Goal: Transaction & Acquisition: Purchase product/service

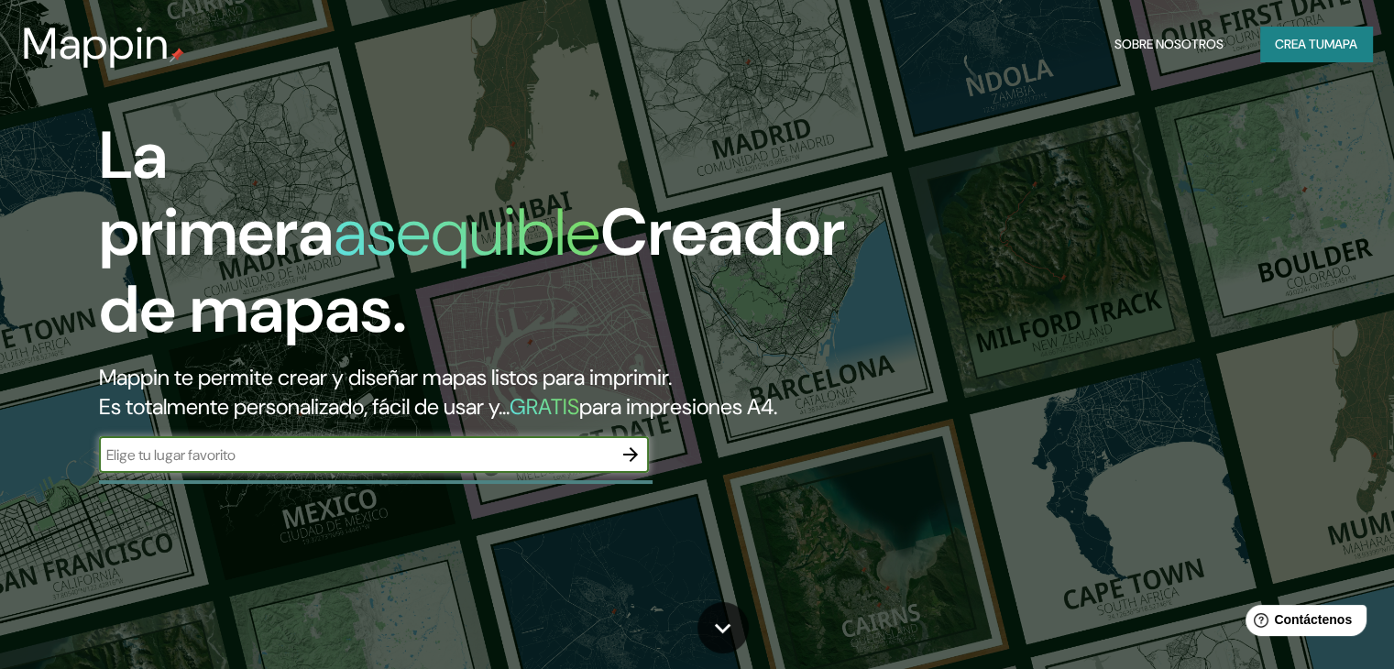
click at [299, 466] on input "text" at bounding box center [355, 454] width 513 height 21
click at [625, 466] on icon "button" at bounding box center [631, 455] width 22 height 22
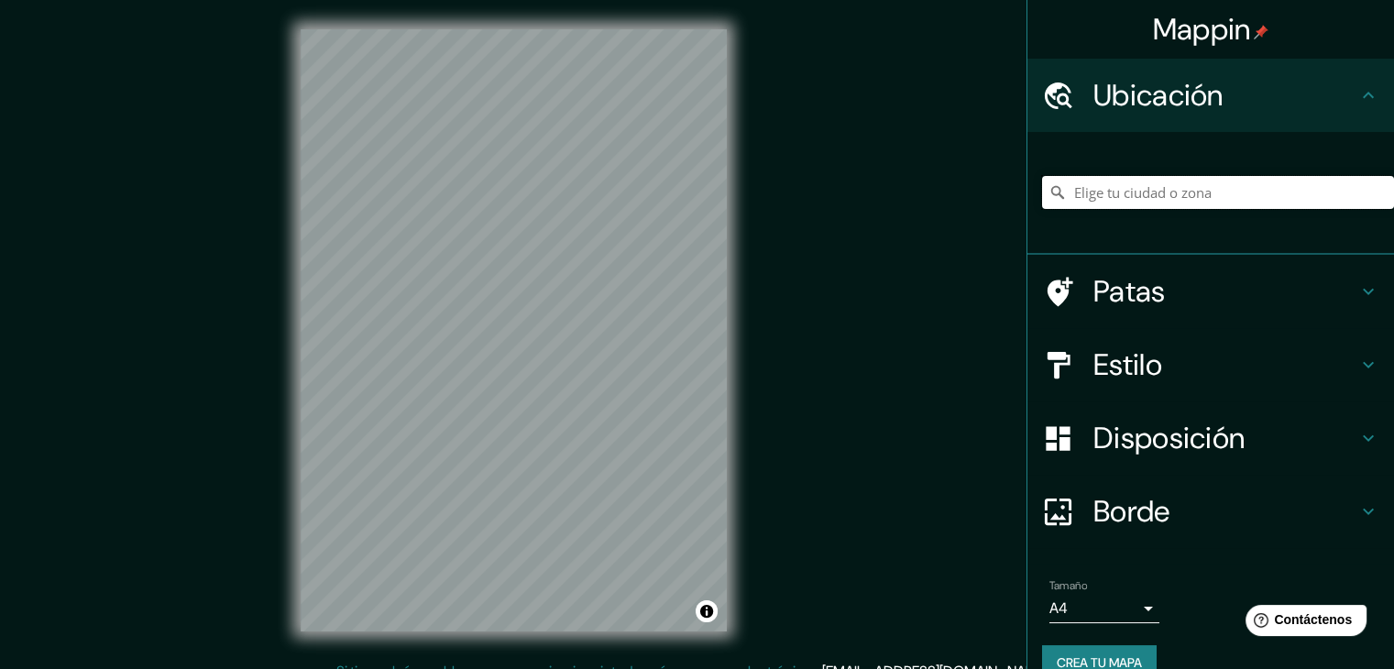
click at [1100, 195] on input "Elige tu ciudad o zona" at bounding box center [1218, 192] width 352 height 33
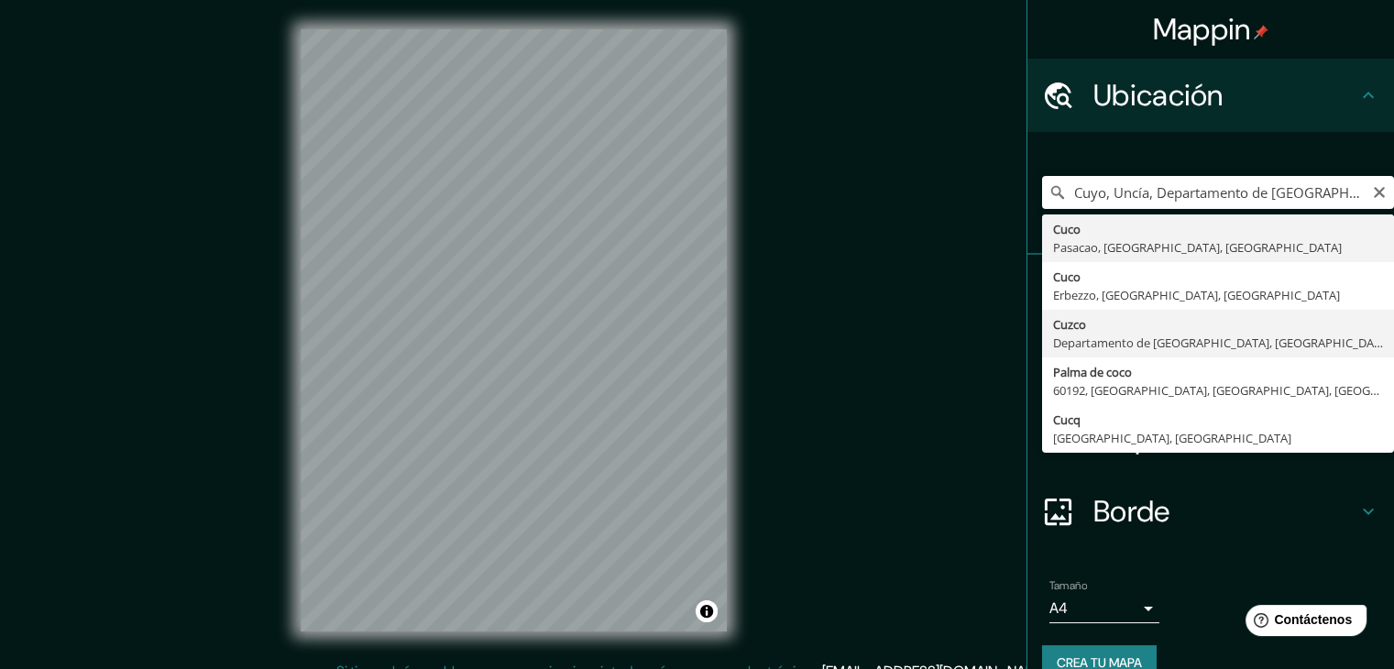
type input "Cusco, [GEOGRAPHIC_DATA], [GEOGRAPHIC_DATA]"
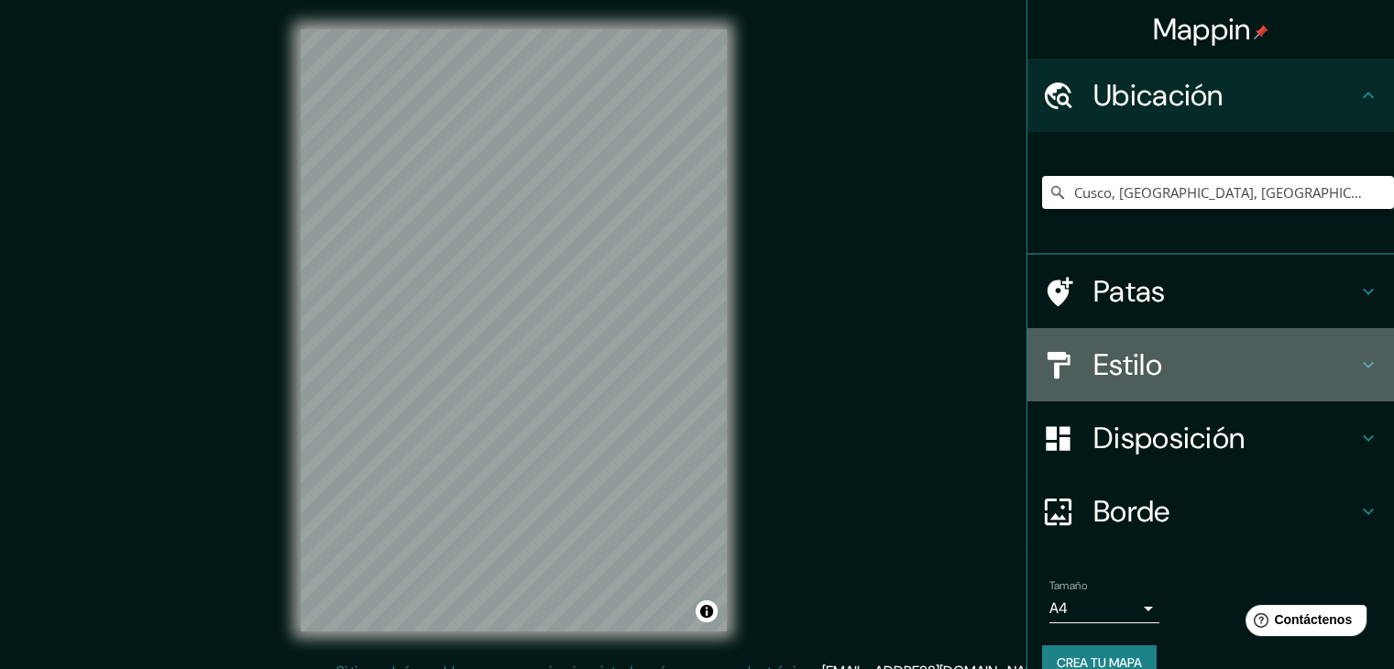
click at [1135, 364] on font "Estilo" at bounding box center [1127, 365] width 69 height 38
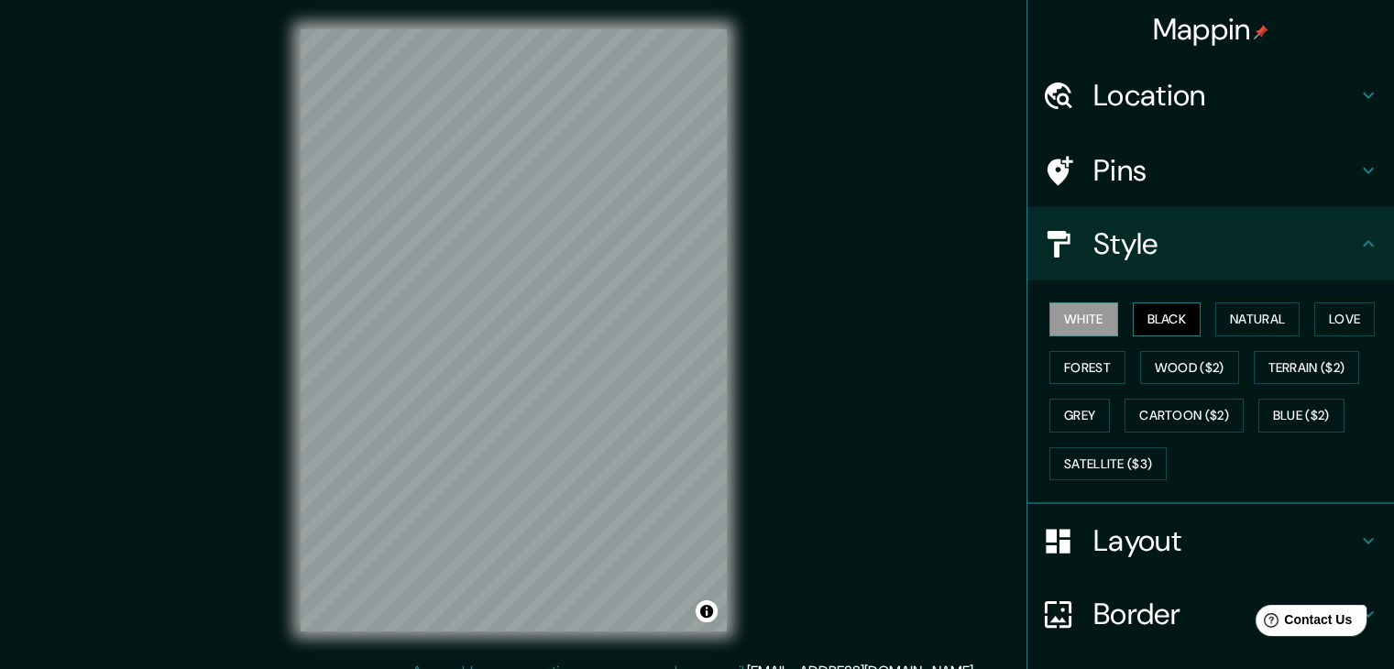
click at [1152, 314] on button "Black" at bounding box center [1167, 319] width 69 height 34
click at [1252, 328] on button "Natural" at bounding box center [1257, 319] width 84 height 34
click at [1166, 312] on button "Black" at bounding box center [1167, 319] width 69 height 34
click at [1219, 315] on button "Natural" at bounding box center [1257, 319] width 84 height 34
click at [1173, 316] on button "Black" at bounding box center [1167, 319] width 69 height 34
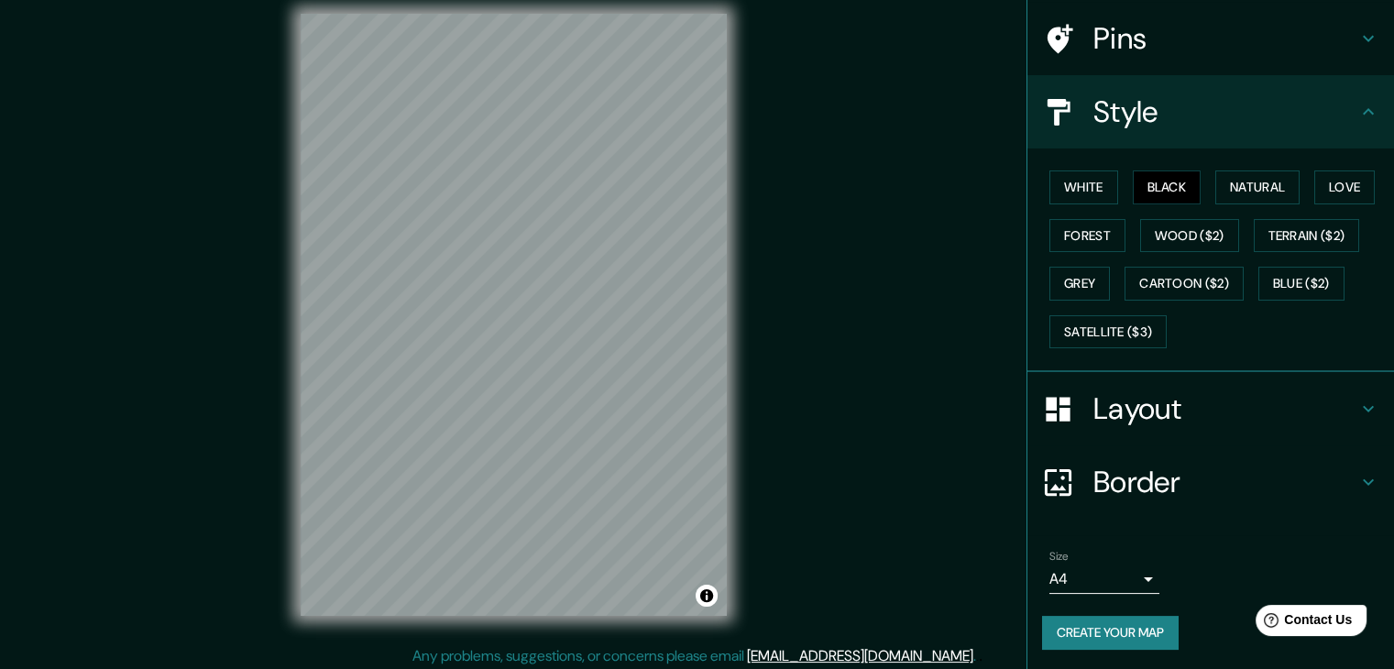
scroll to position [21, 0]
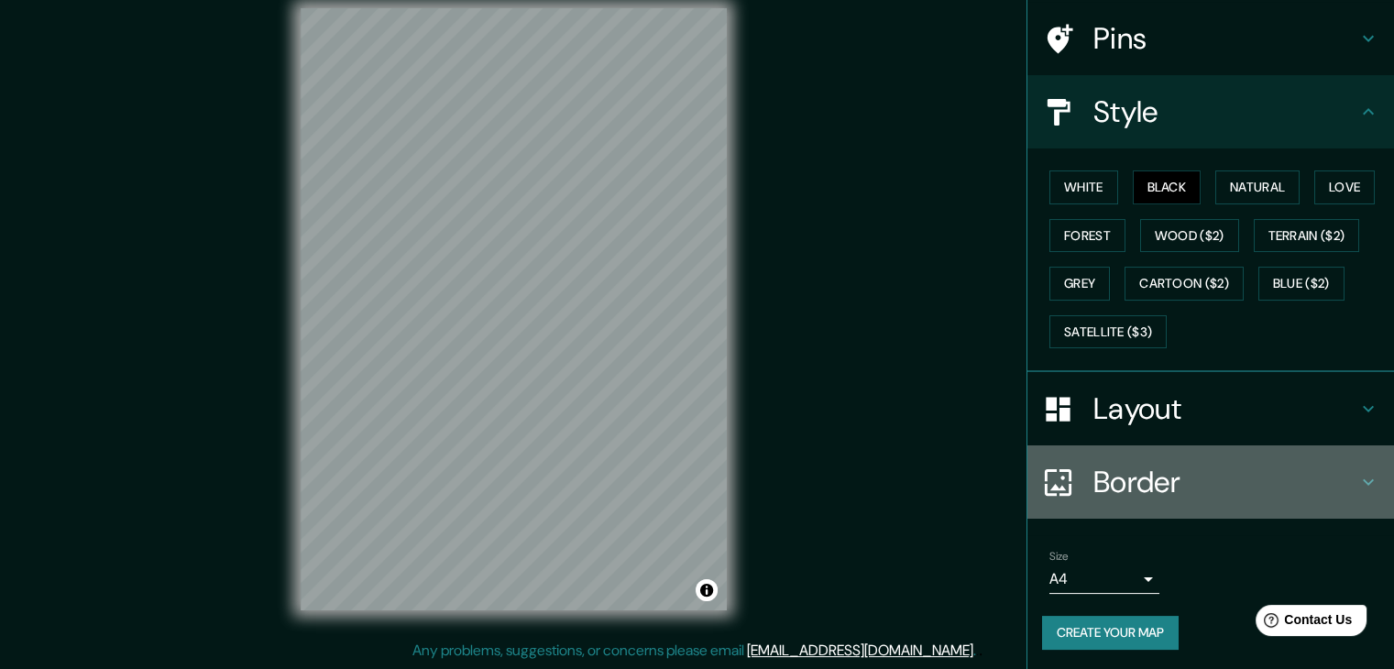
click at [1363, 479] on icon at bounding box center [1368, 482] width 11 height 6
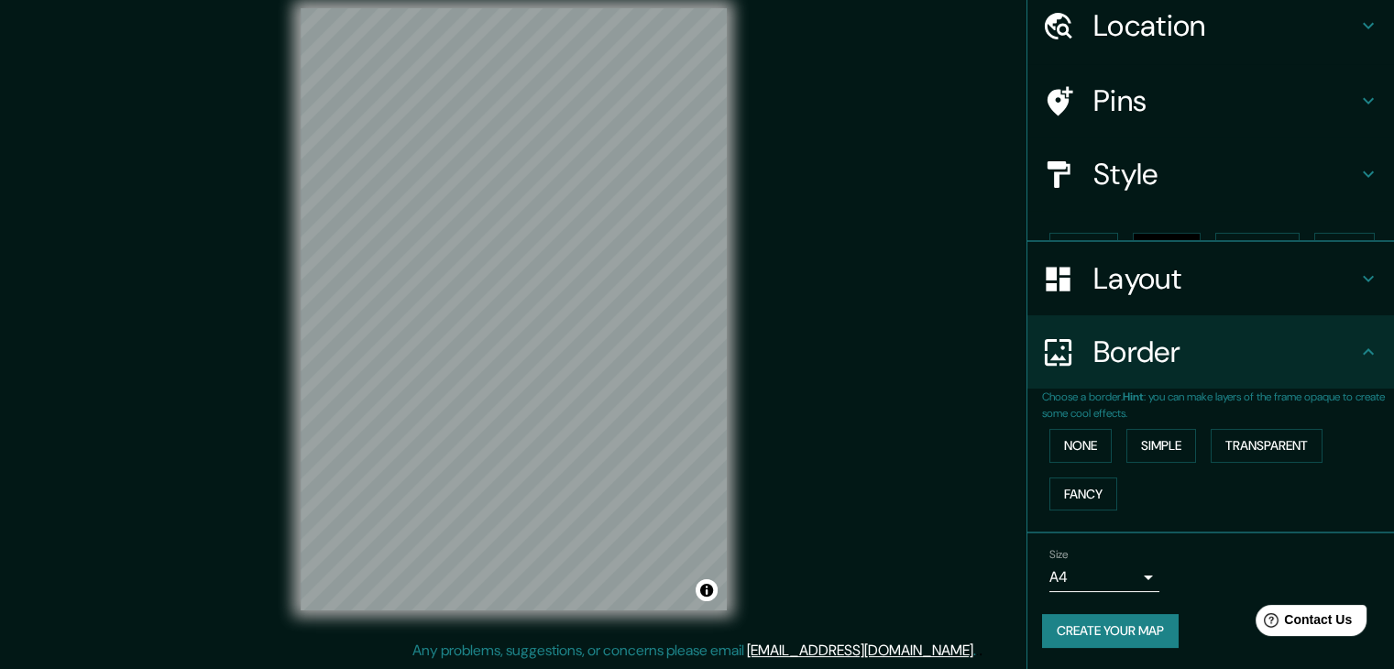
scroll to position [38, 0]
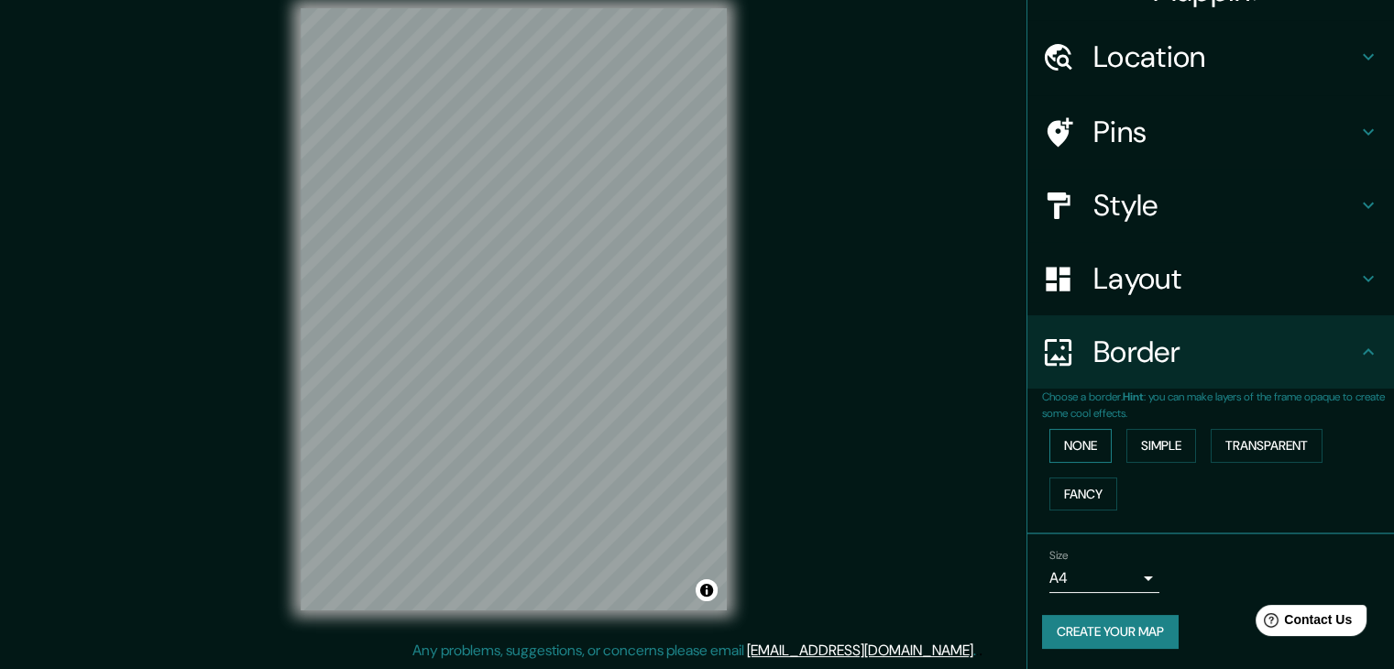
click at [1072, 449] on button "None" at bounding box center [1080, 446] width 62 height 34
click at [1159, 439] on button "Simple" at bounding box center [1161, 446] width 70 height 34
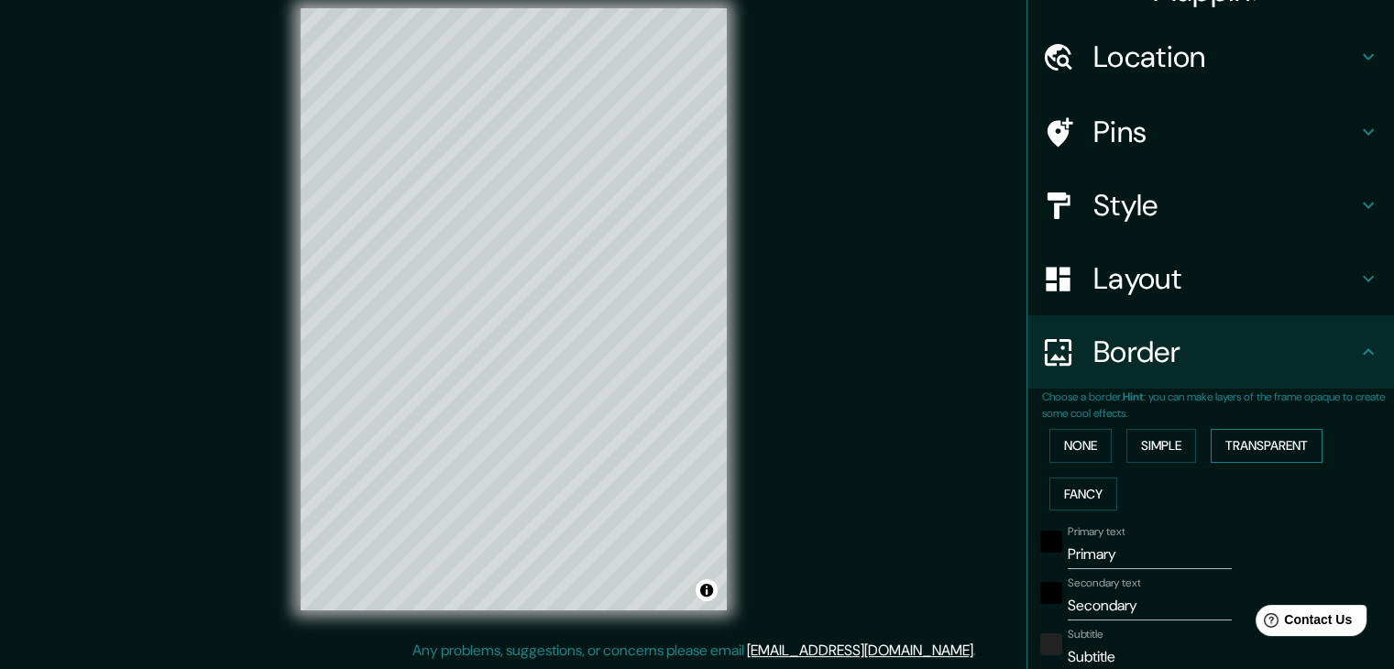
click at [1263, 434] on button "Transparent" at bounding box center [1267, 446] width 112 height 34
click at [1059, 439] on button "None" at bounding box center [1080, 446] width 62 height 34
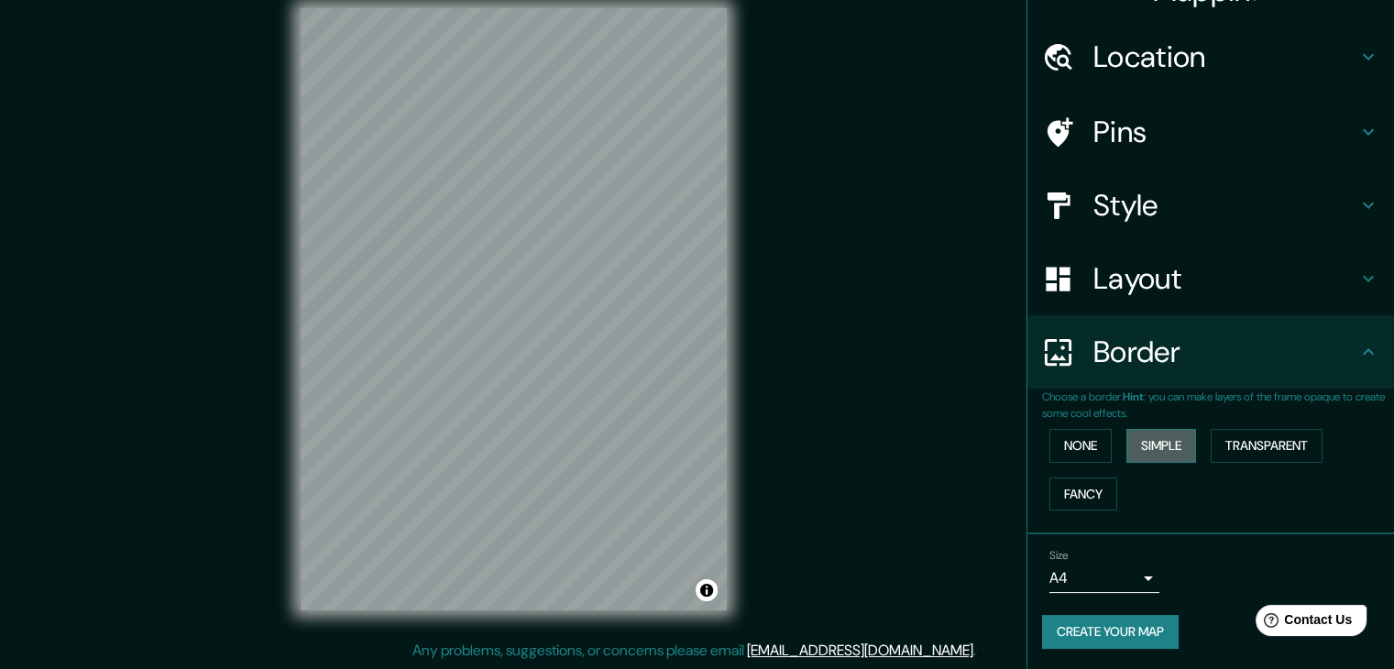
click at [1168, 448] on button "Simple" at bounding box center [1161, 446] width 70 height 34
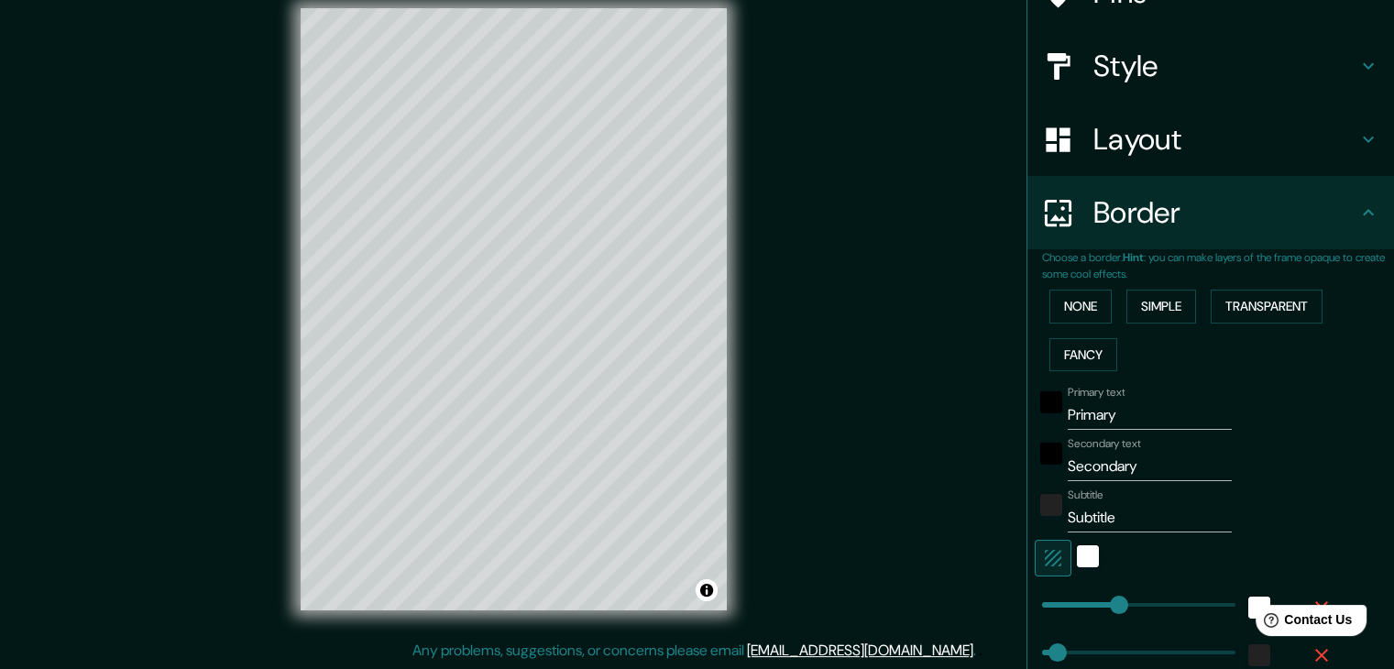
scroll to position [222, 0]
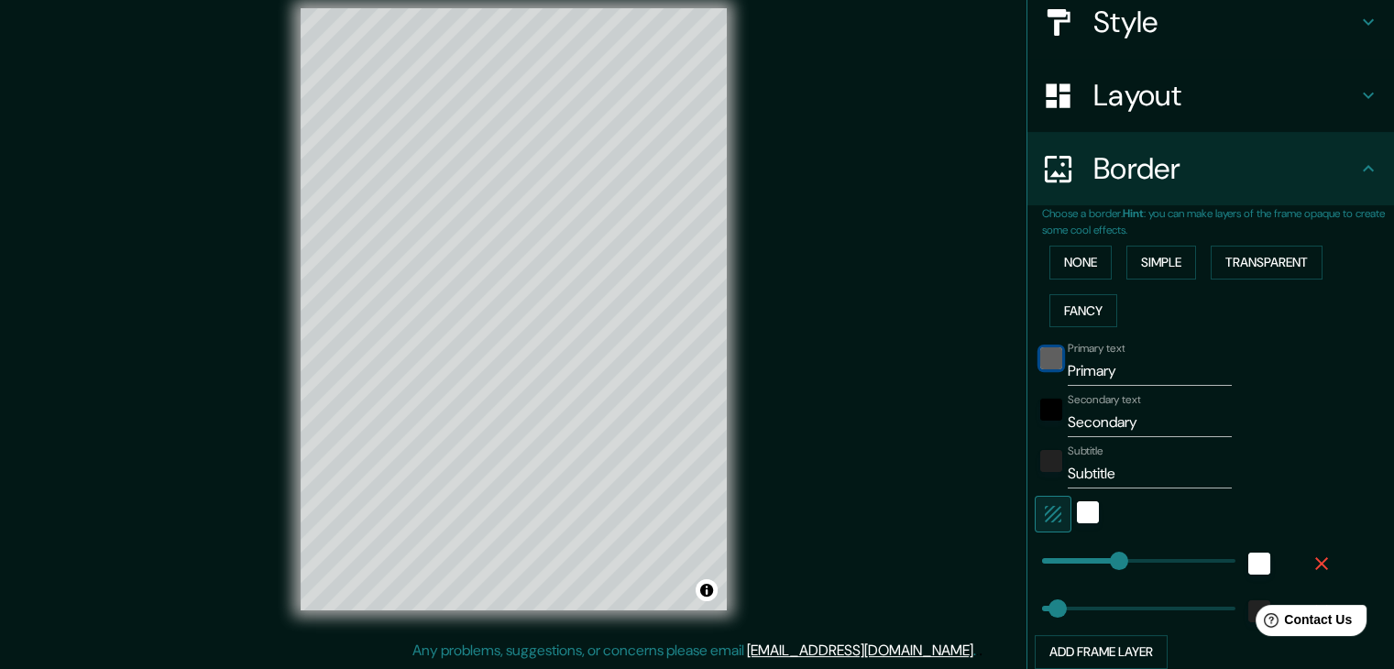
click at [1040, 363] on div "black" at bounding box center [1051, 358] width 22 height 22
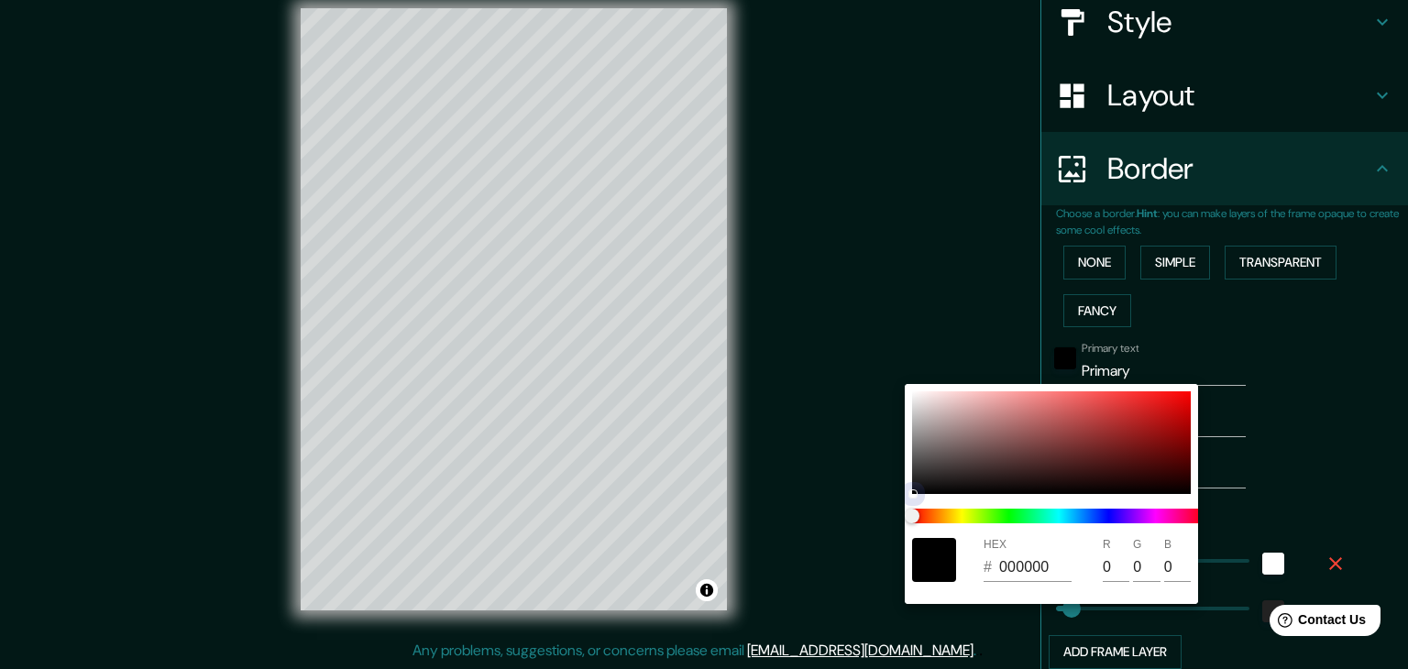
click at [922, 397] on div at bounding box center [1051, 442] width 279 height 103
type input "37"
type input "EFE7E7"
type input "239"
type input "231"
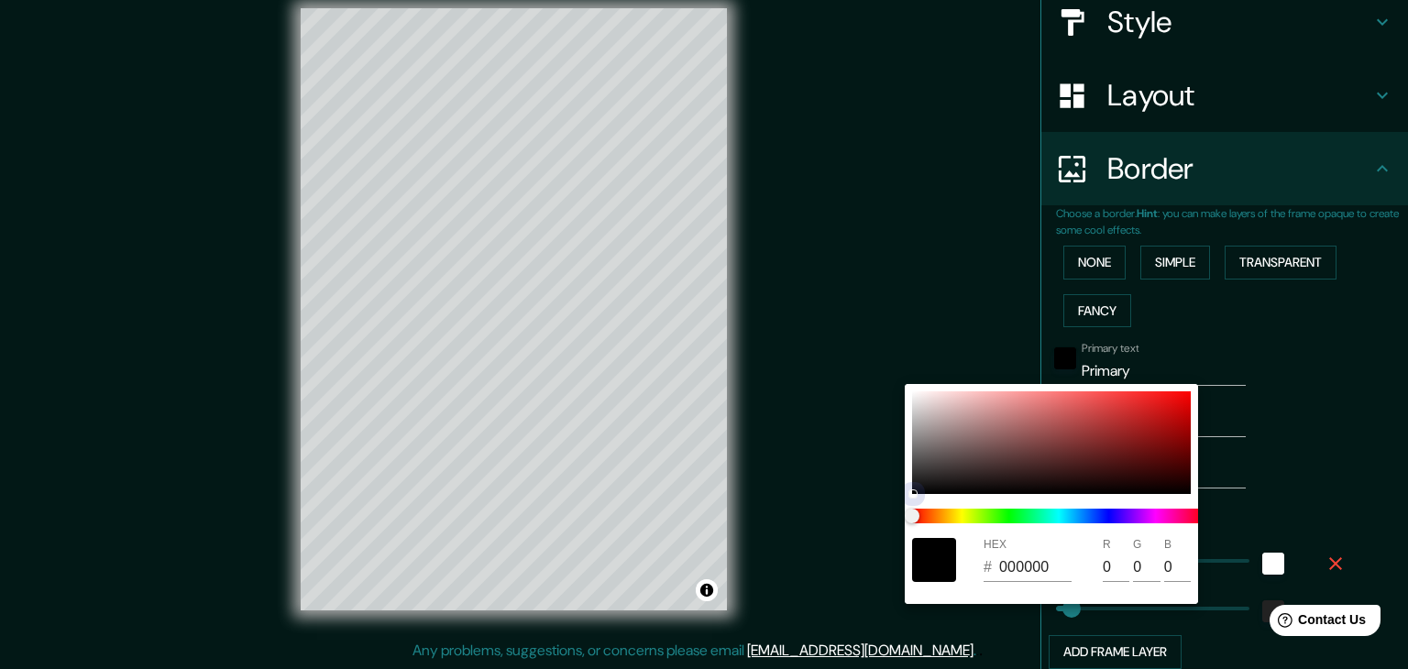
type input "231"
type input "37"
type input "D8CDCD"
type input "216"
type input "205"
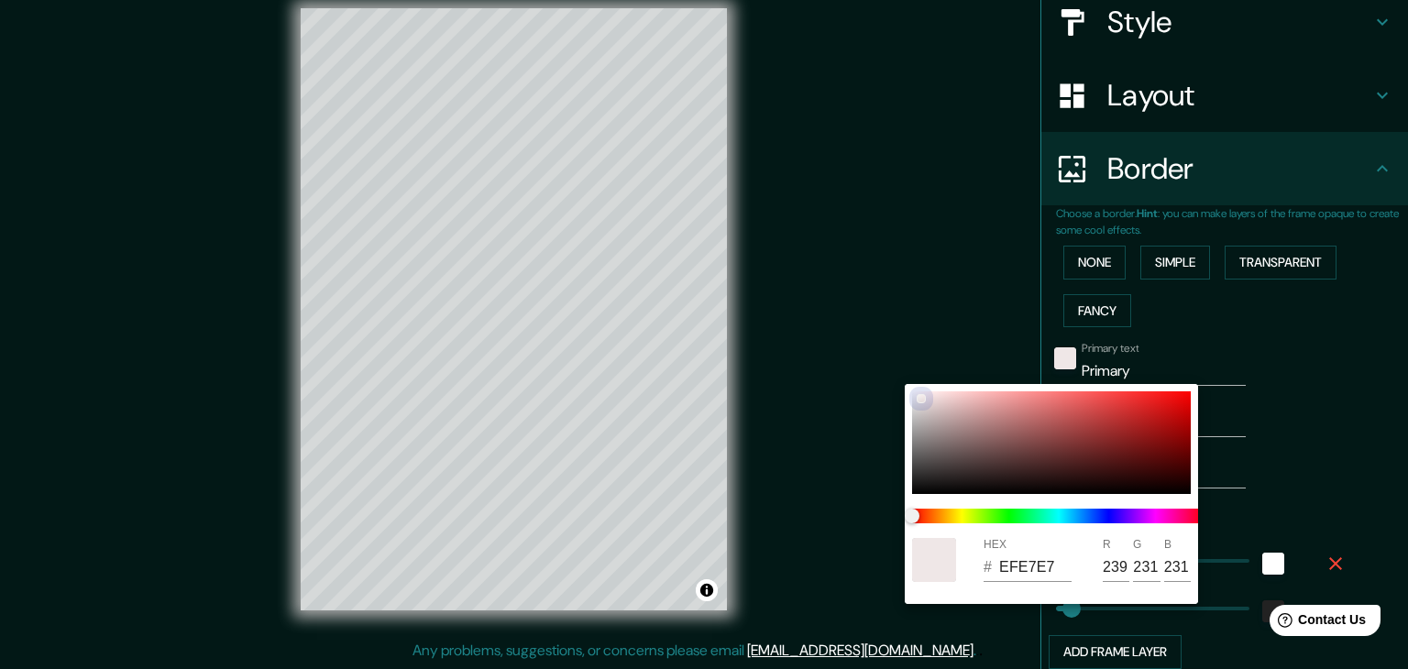
type input "205"
type input "37"
type input "CBBDBD"
type input "203"
type input "189"
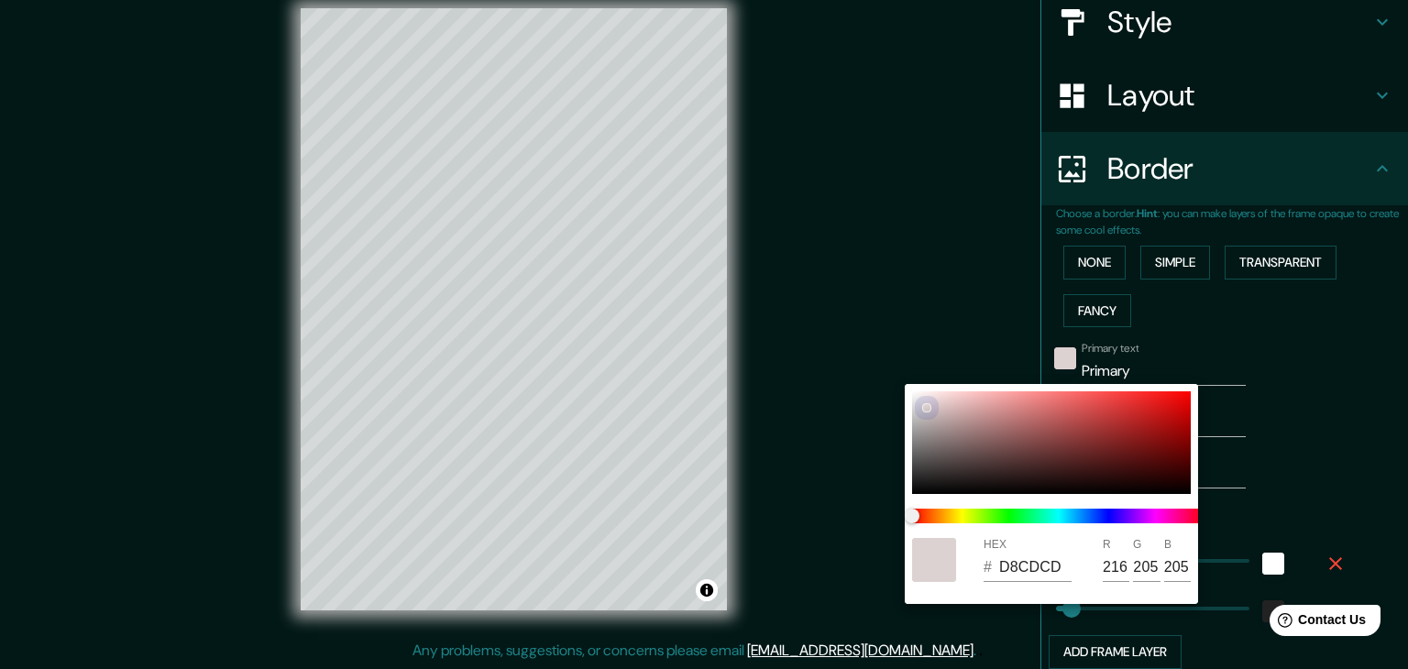
type input "189"
type input "37"
type input "C8BBBB"
type input "200"
type input "187"
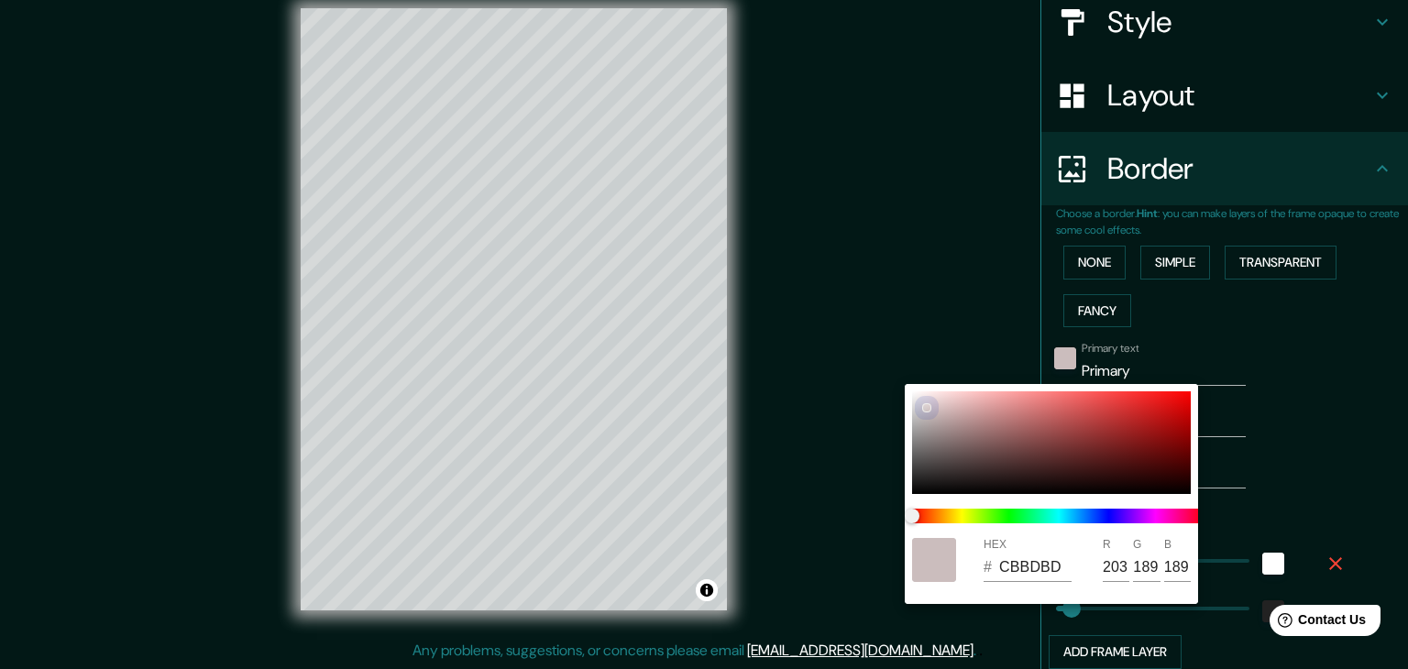
type input "187"
type input "37"
type input "C8BABA"
type input "186"
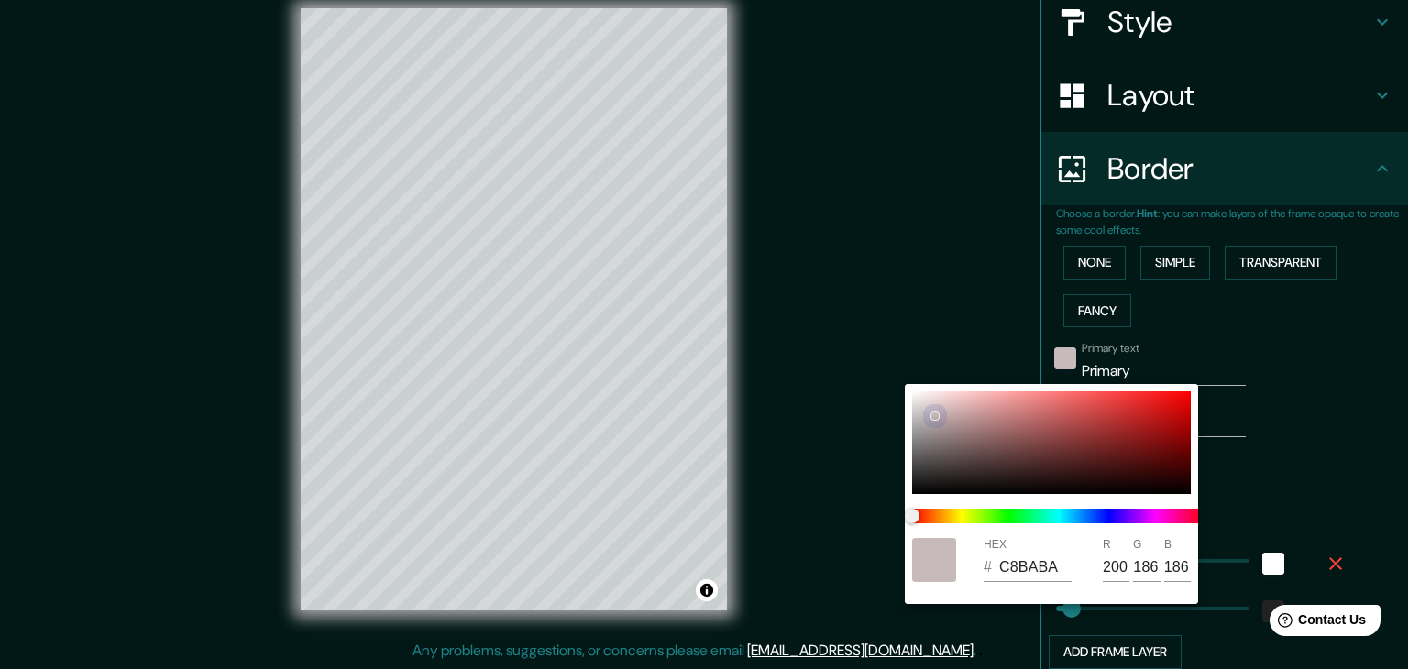
type input "37"
type input "C4B5B5"
type input "196"
type input "181"
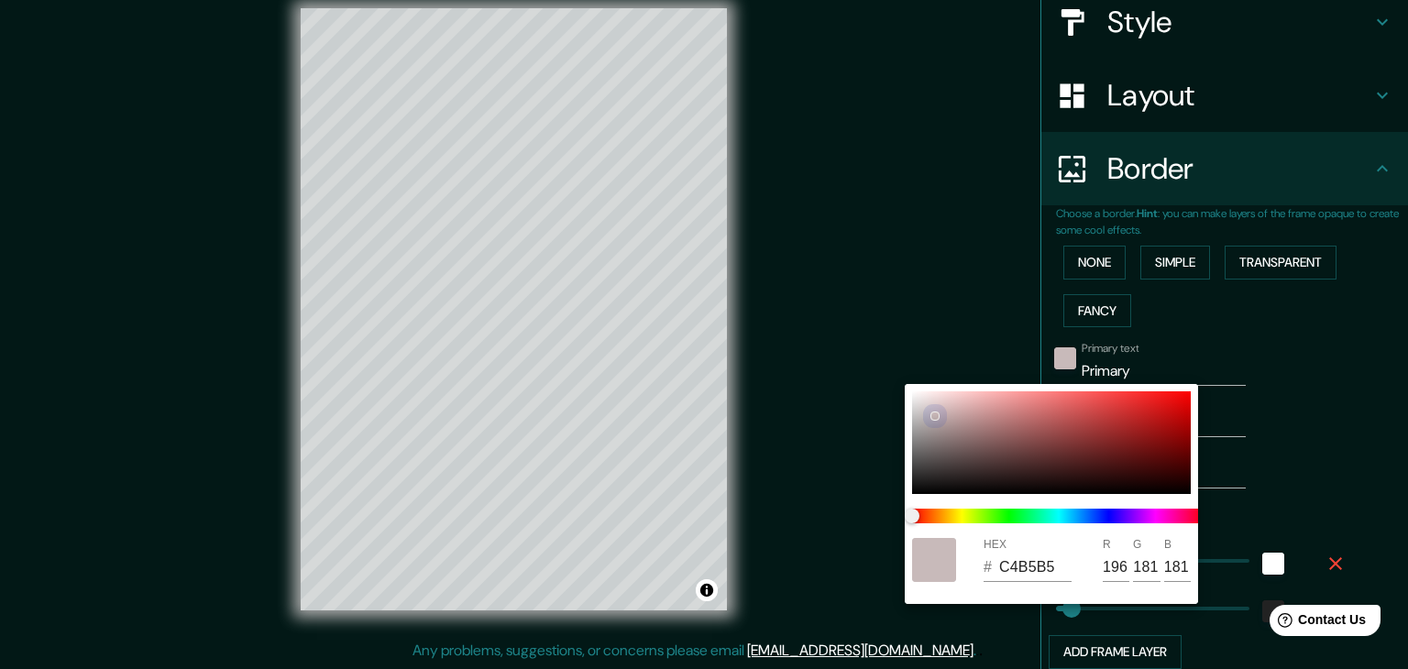
type input "37"
type input "C1B2B2"
type input "193"
type input "178"
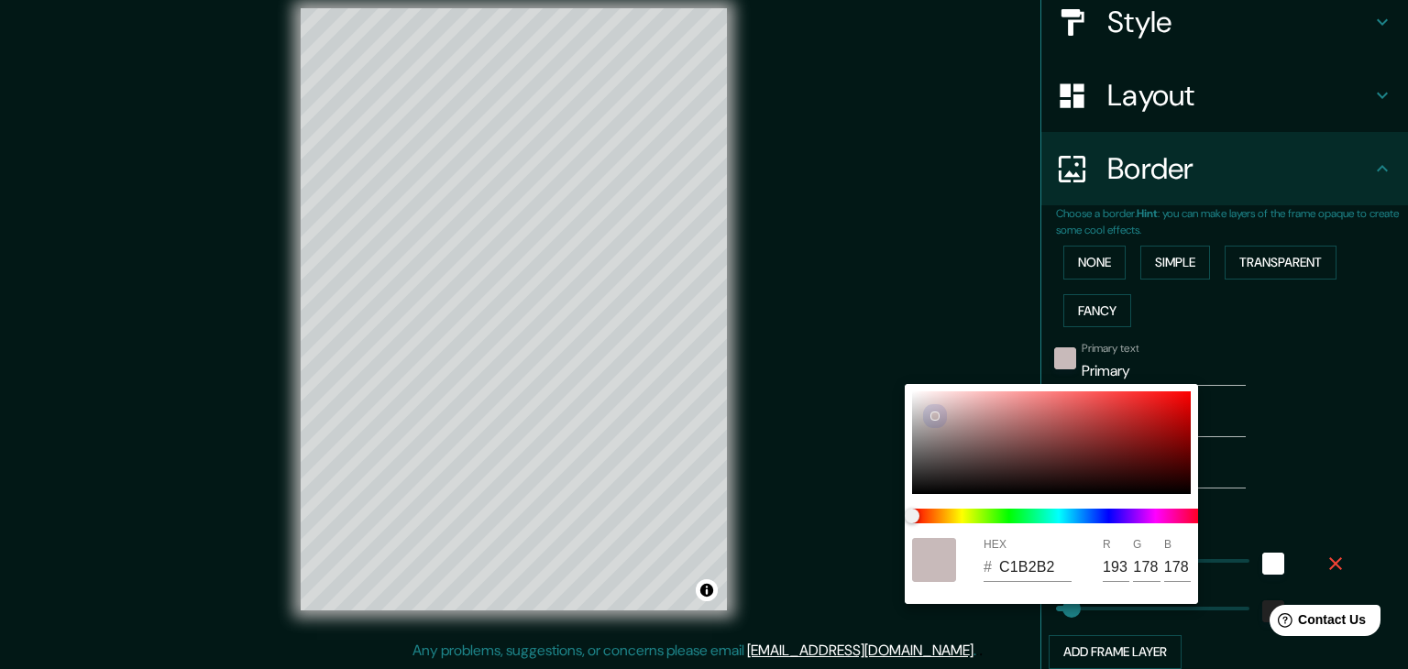
drag, startPoint x: 927, startPoint y: 407, endPoint x: 934, endPoint y: 415, distance: 11.0
click at [934, 415] on div at bounding box center [934, 415] width 9 height 9
type input "37"
type input "C1B3B3"
type input "179"
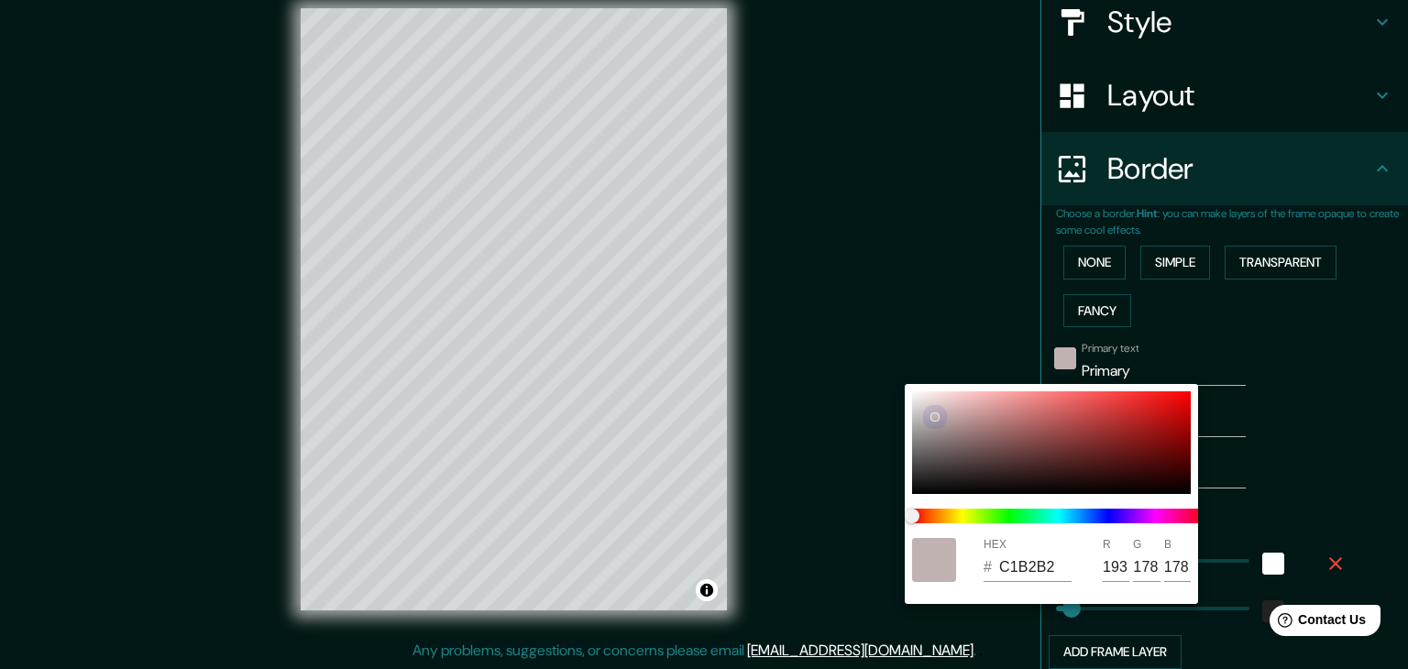
type input "179"
type input "37"
type input "C1B4B4"
type input "180"
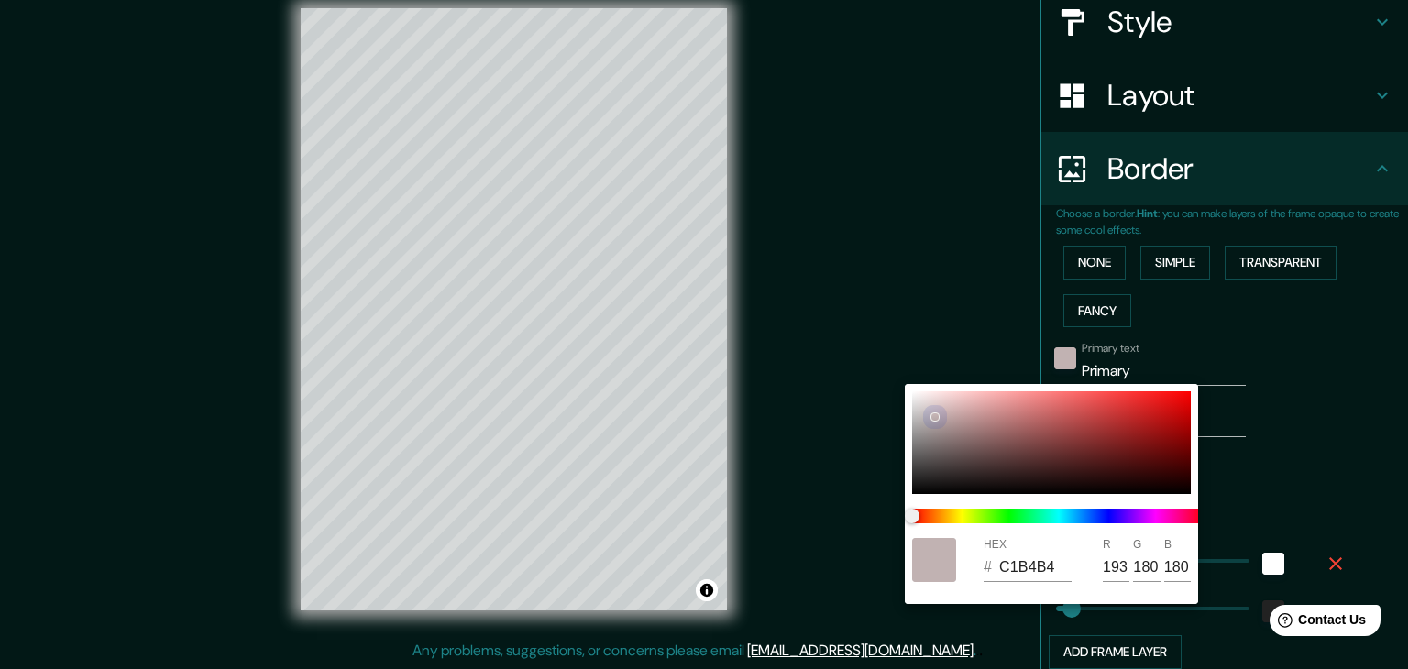
type input "37"
type input "C1B5B5"
type input "181"
type input "37"
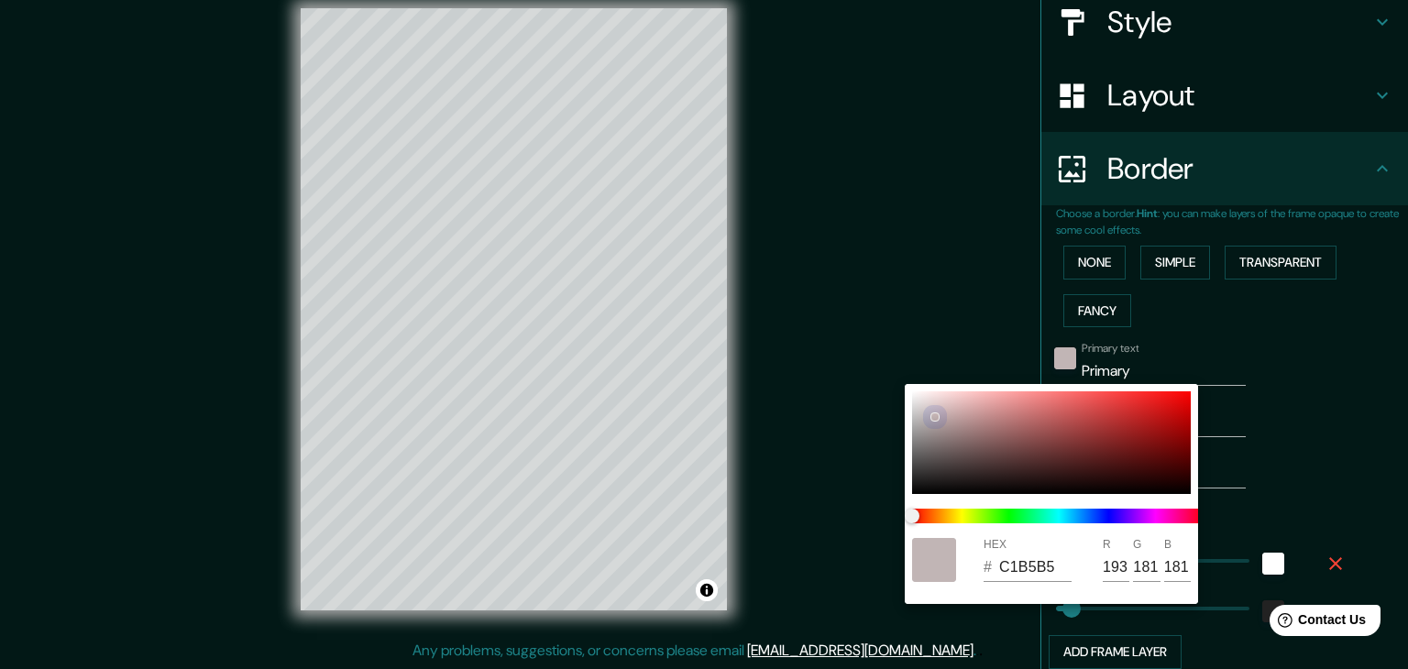
type input "C1B6B6"
type input "182"
type input "37"
type input "B4B4B4"
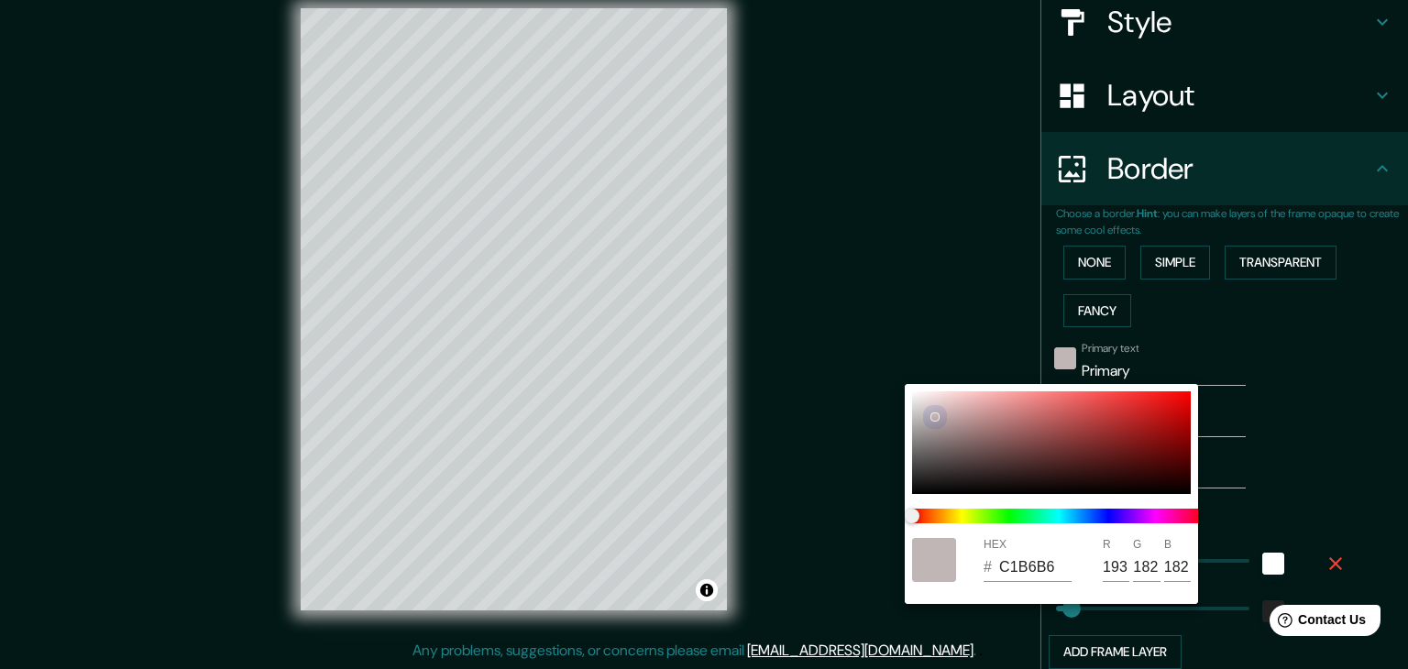
type input "180"
type input "37"
type input "B1B1B1"
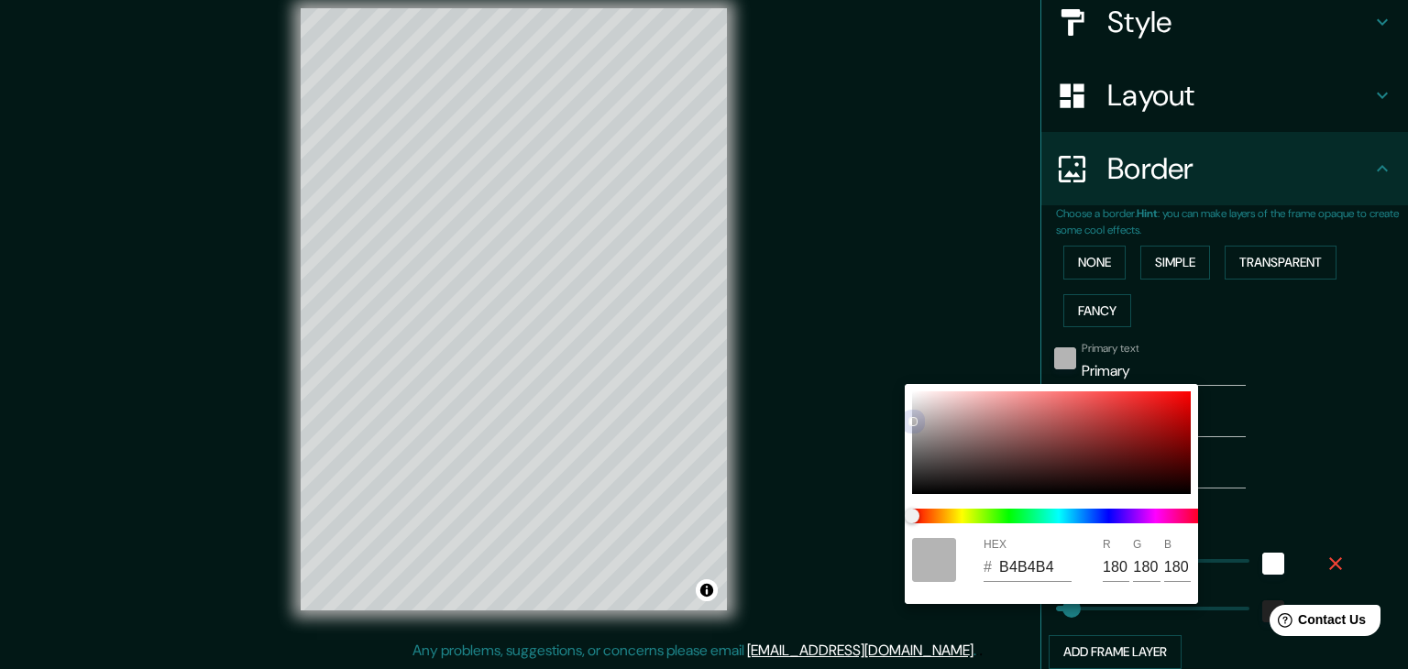
type input "177"
drag, startPoint x: 934, startPoint y: 415, endPoint x: 905, endPoint y: 424, distance: 29.9
click at [906, 422] on div "HEX # B1B1B1 R 177 G 177 B 177" at bounding box center [1051, 494] width 293 height 220
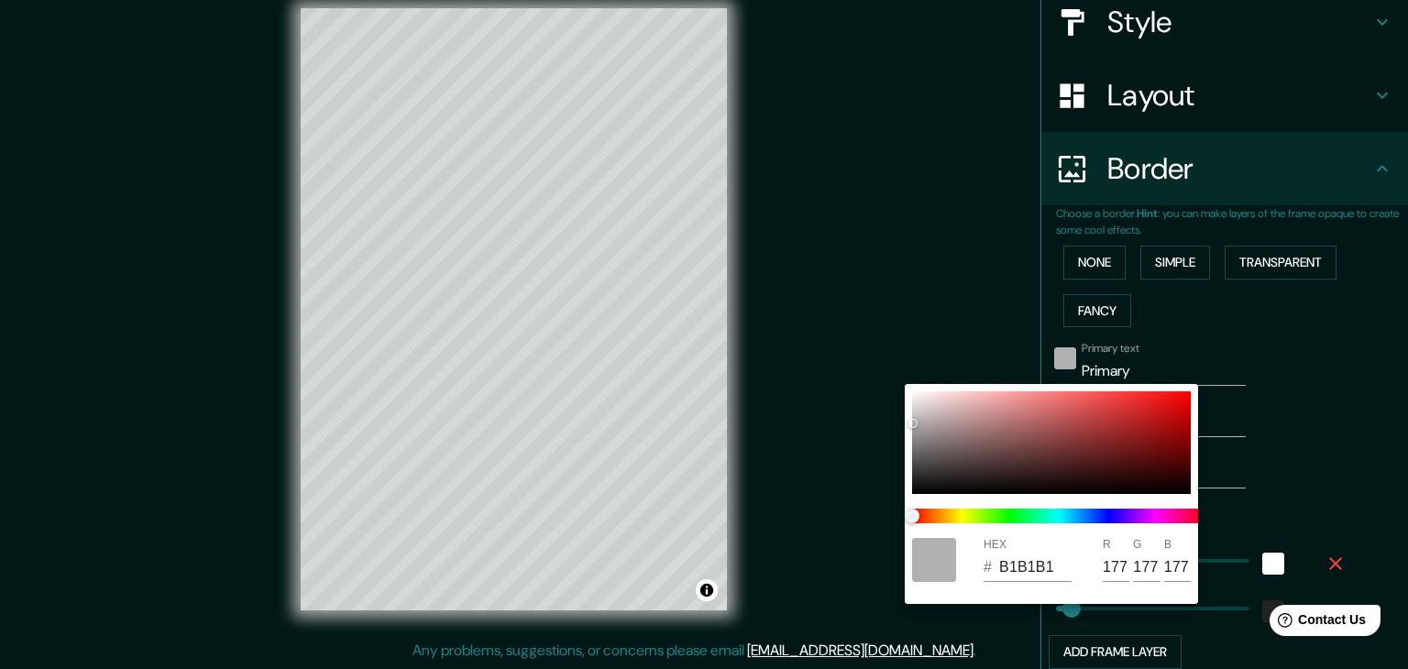
click at [832, 326] on div at bounding box center [704, 334] width 1408 height 669
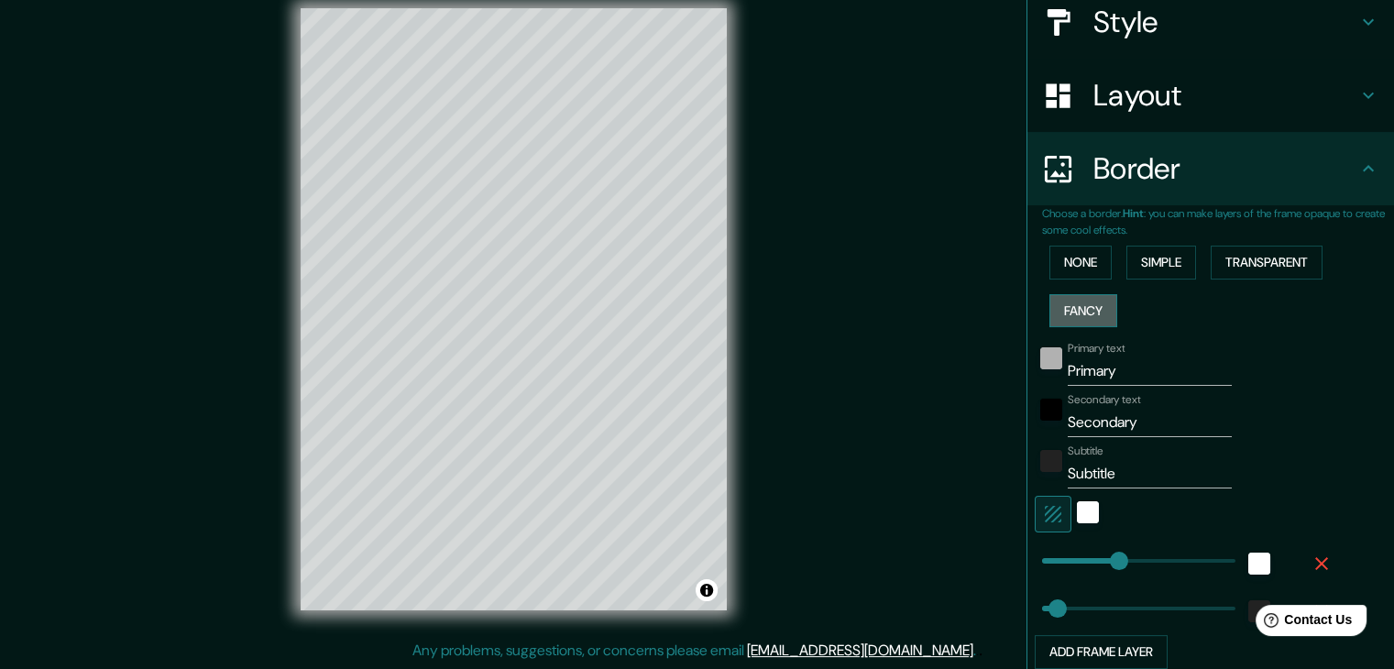
click at [1081, 309] on button "Fancy" at bounding box center [1083, 311] width 68 height 34
click at [1052, 252] on button "None" at bounding box center [1080, 263] width 62 height 34
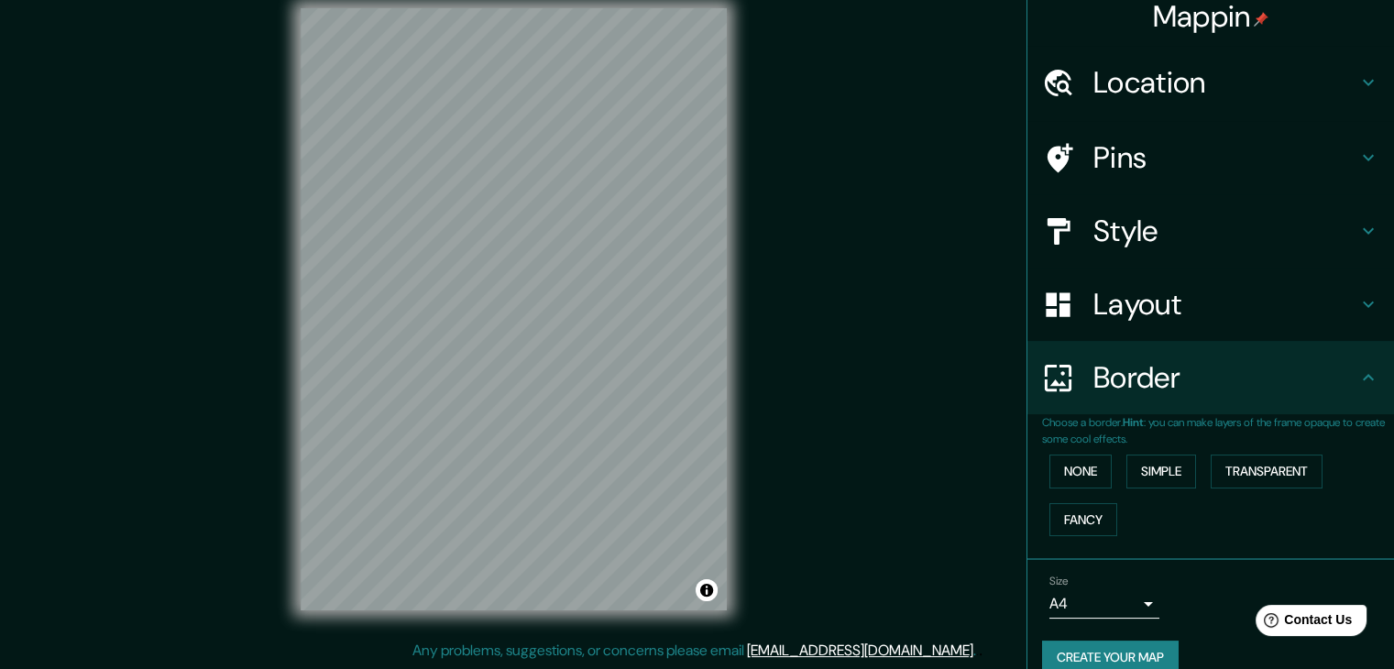
scroll to position [0, 0]
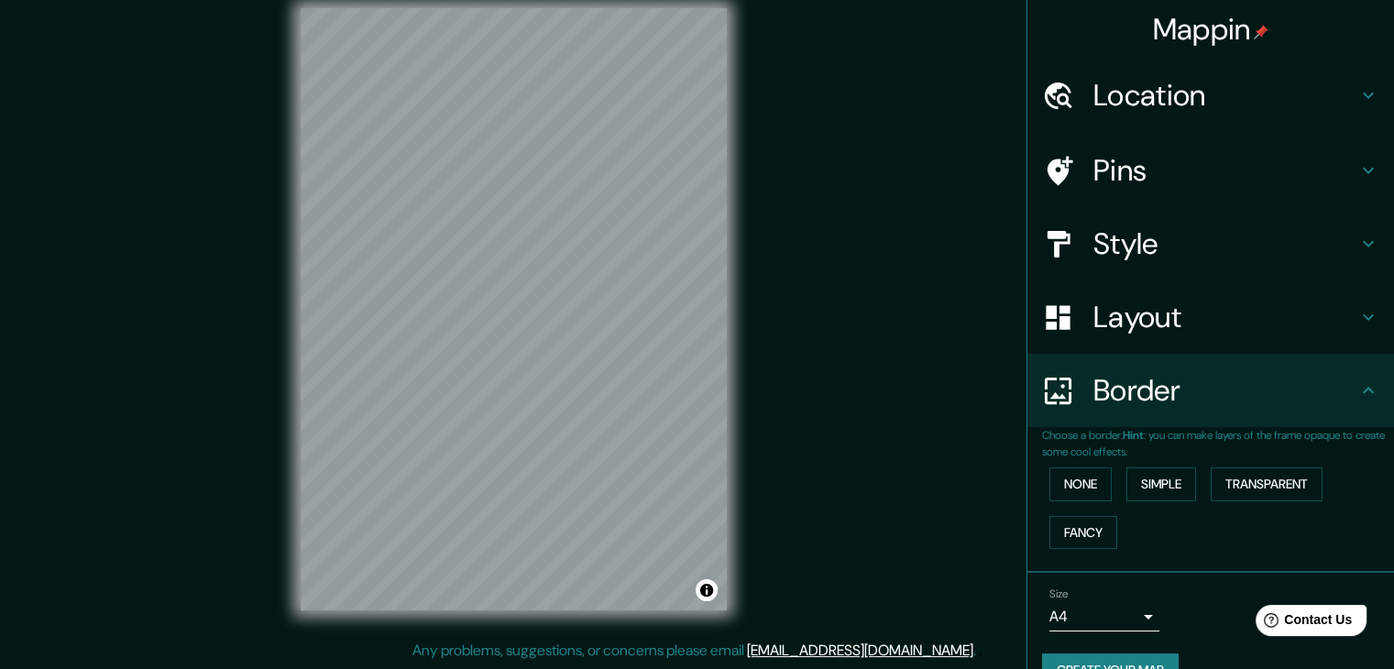
click at [1112, 316] on h4 "Layout" at bounding box center [1225, 317] width 264 height 37
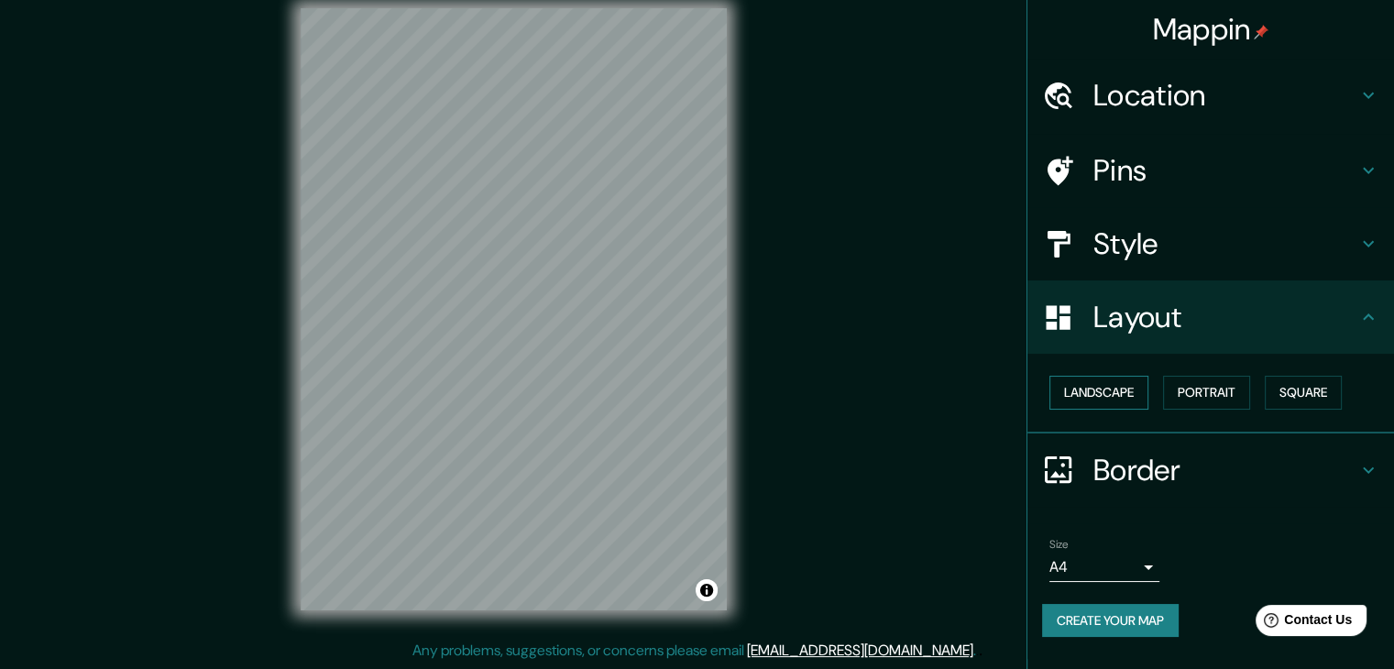
click at [1129, 390] on button "Landscape" at bounding box center [1098, 393] width 99 height 34
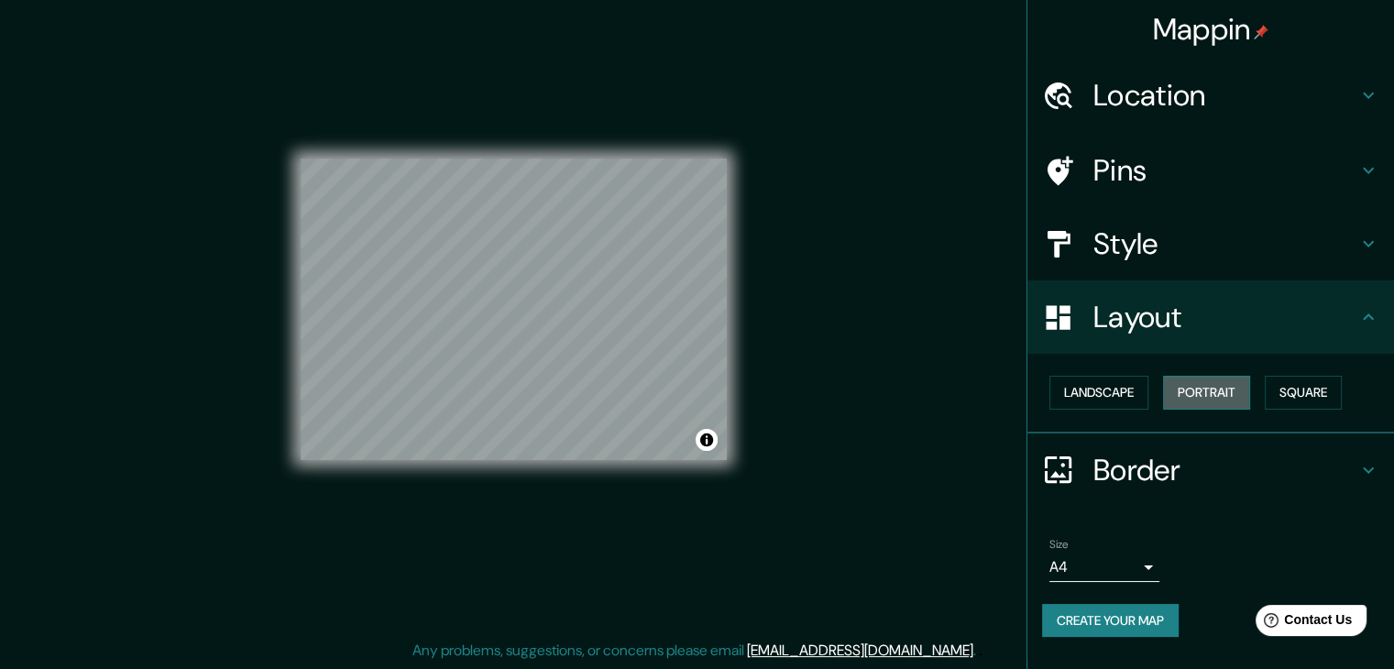
click at [1205, 379] on button "Portrait" at bounding box center [1206, 393] width 87 height 34
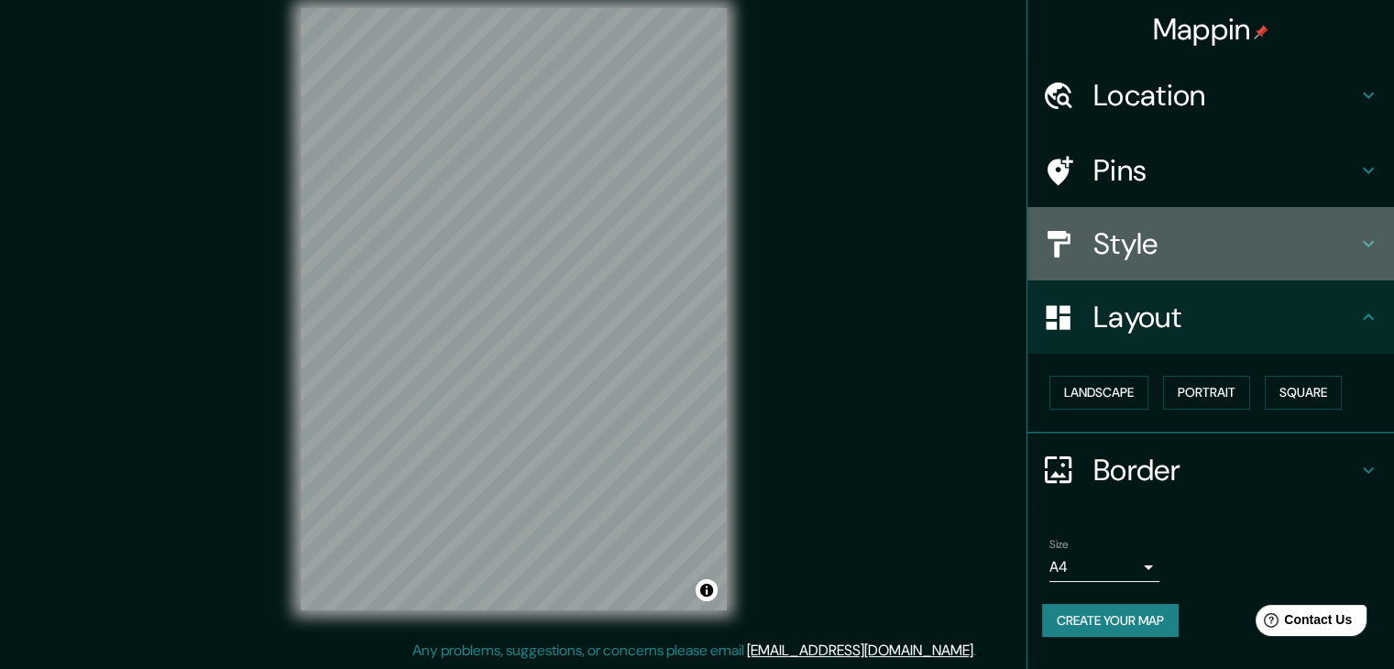
click at [1169, 242] on h4 "Style" at bounding box center [1225, 243] width 264 height 37
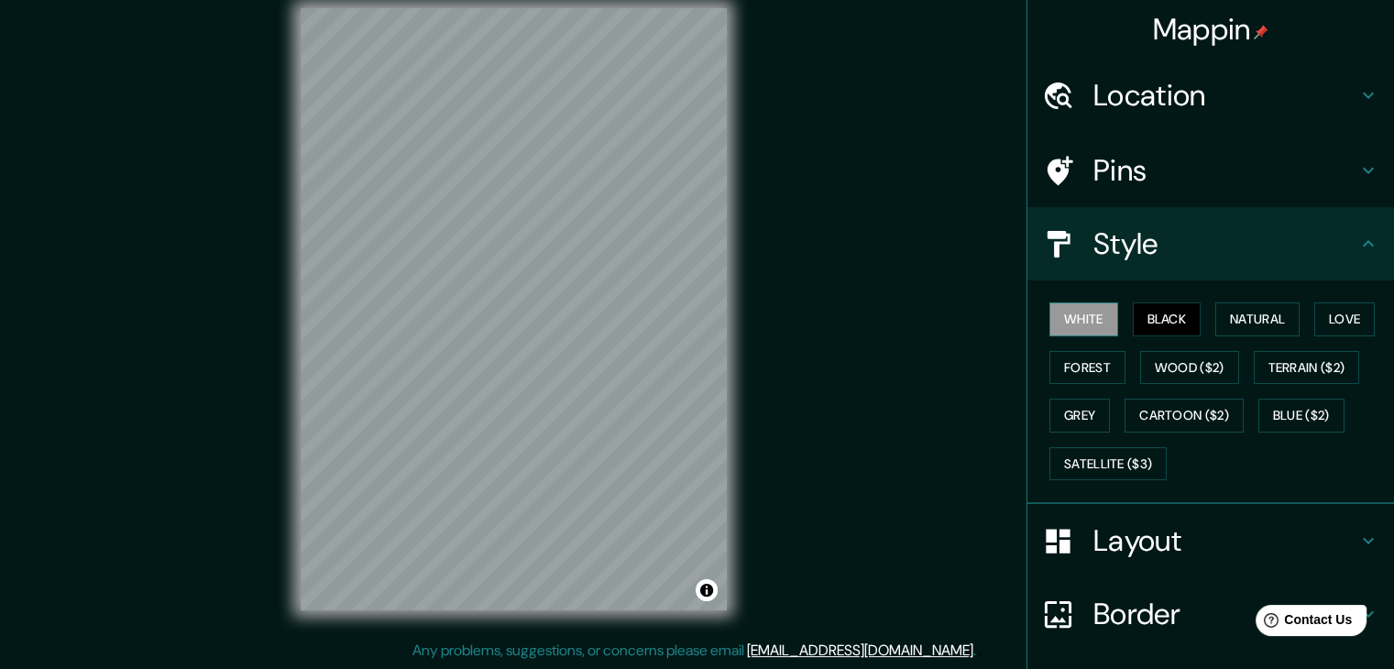
click at [1067, 321] on button "White" at bounding box center [1083, 319] width 69 height 34
click at [1239, 320] on button "Natural" at bounding box center [1257, 319] width 84 height 34
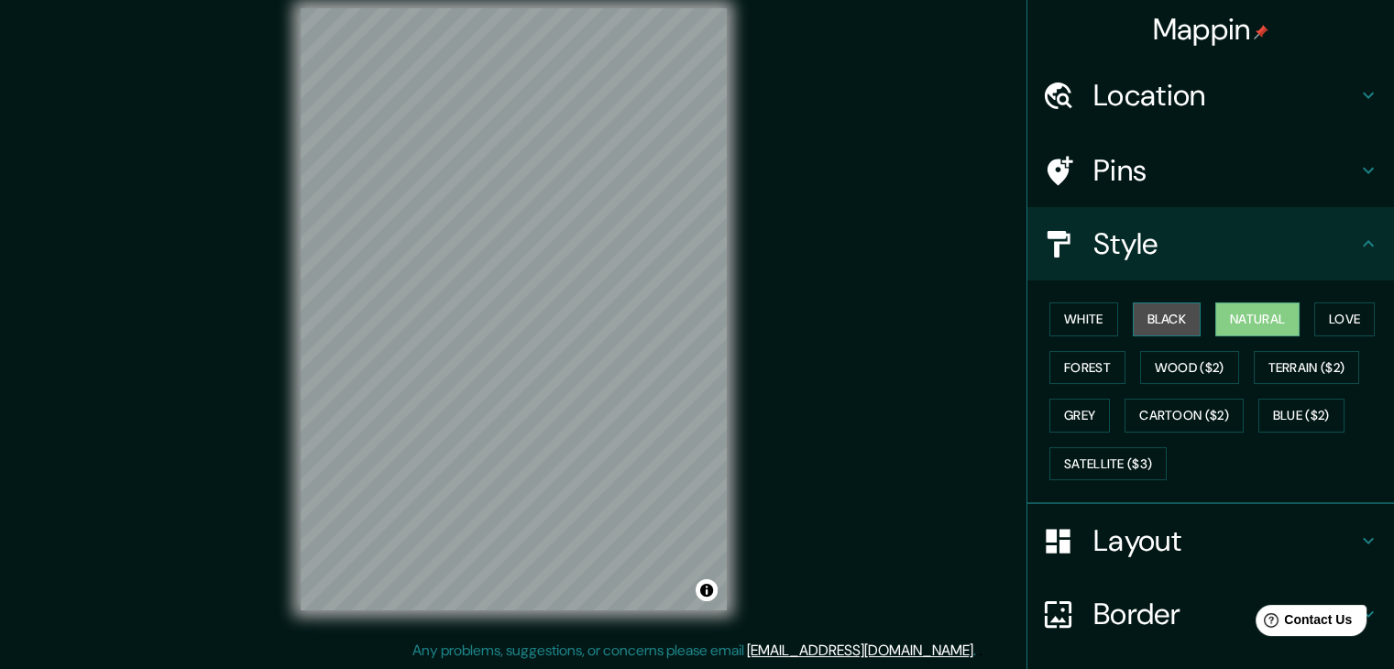
click at [1175, 311] on button "Black" at bounding box center [1167, 319] width 69 height 34
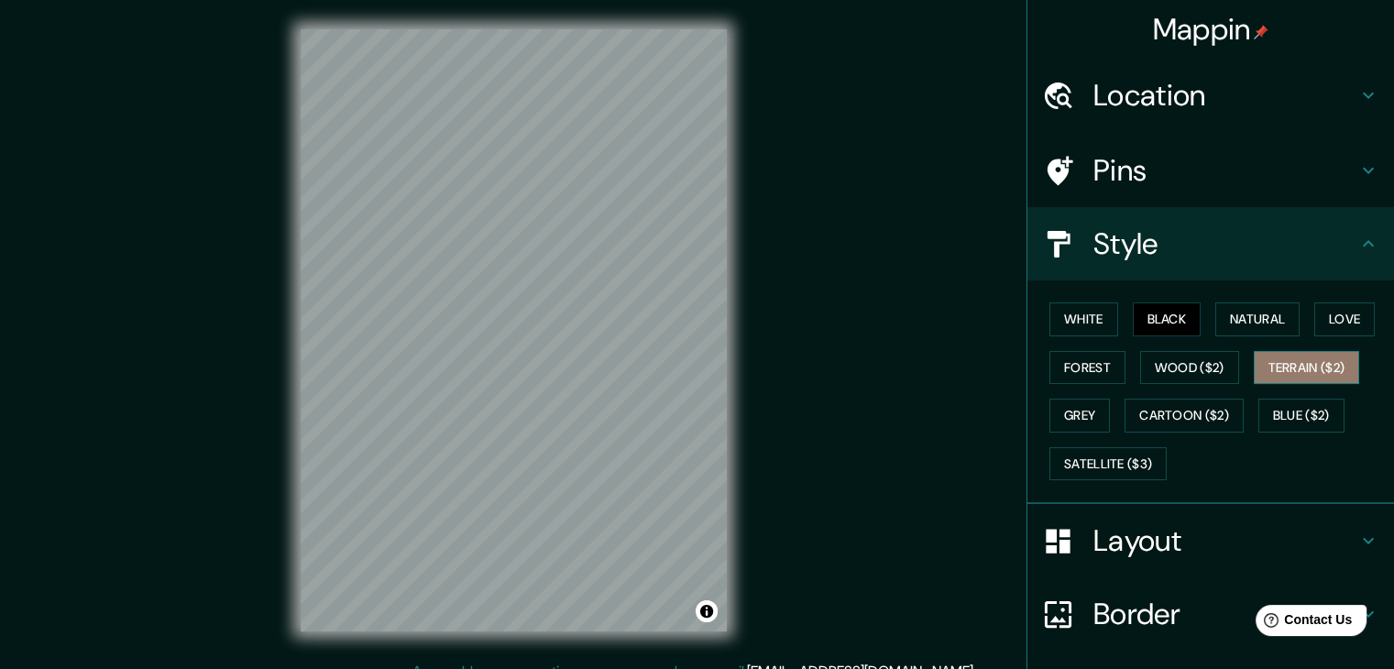
click at [1265, 368] on button "Terrain ($2)" at bounding box center [1307, 368] width 106 height 34
click at [1191, 361] on button "Wood ($2)" at bounding box center [1189, 368] width 99 height 34
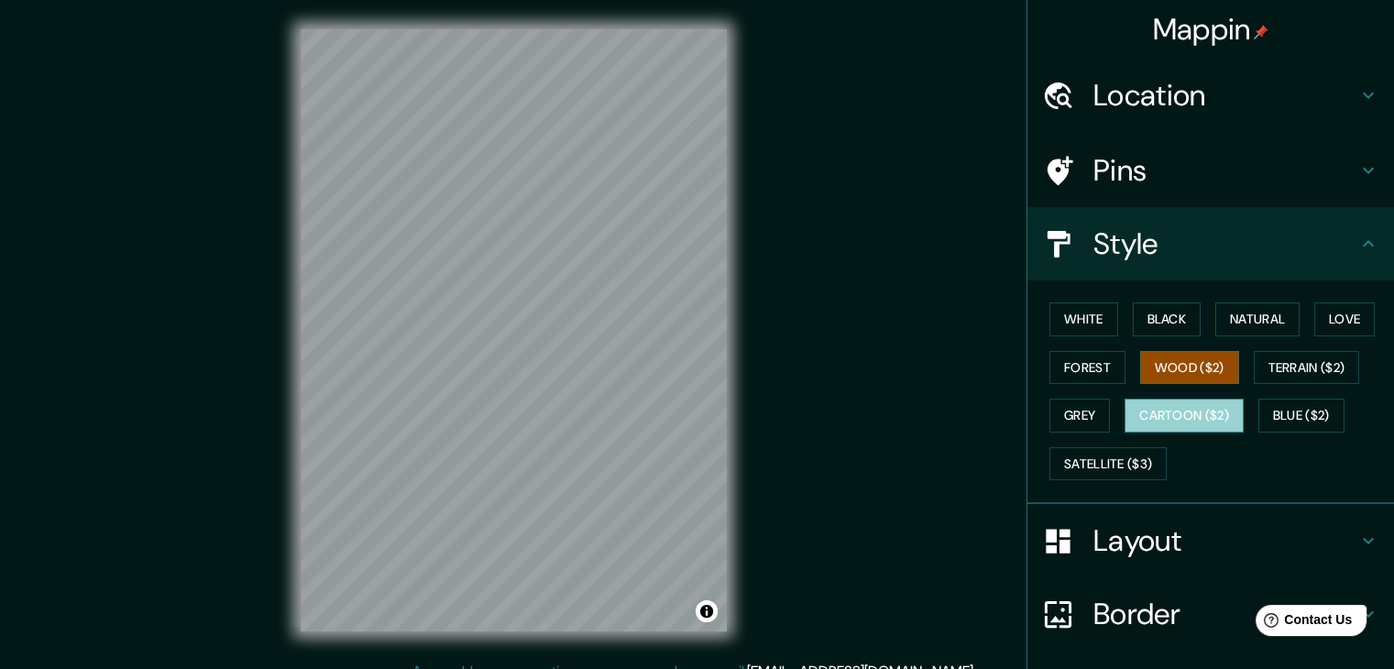
click at [1159, 421] on button "Cartoon ($2)" at bounding box center [1184, 416] width 119 height 34
click at [1077, 406] on button "Grey" at bounding box center [1079, 416] width 60 height 34
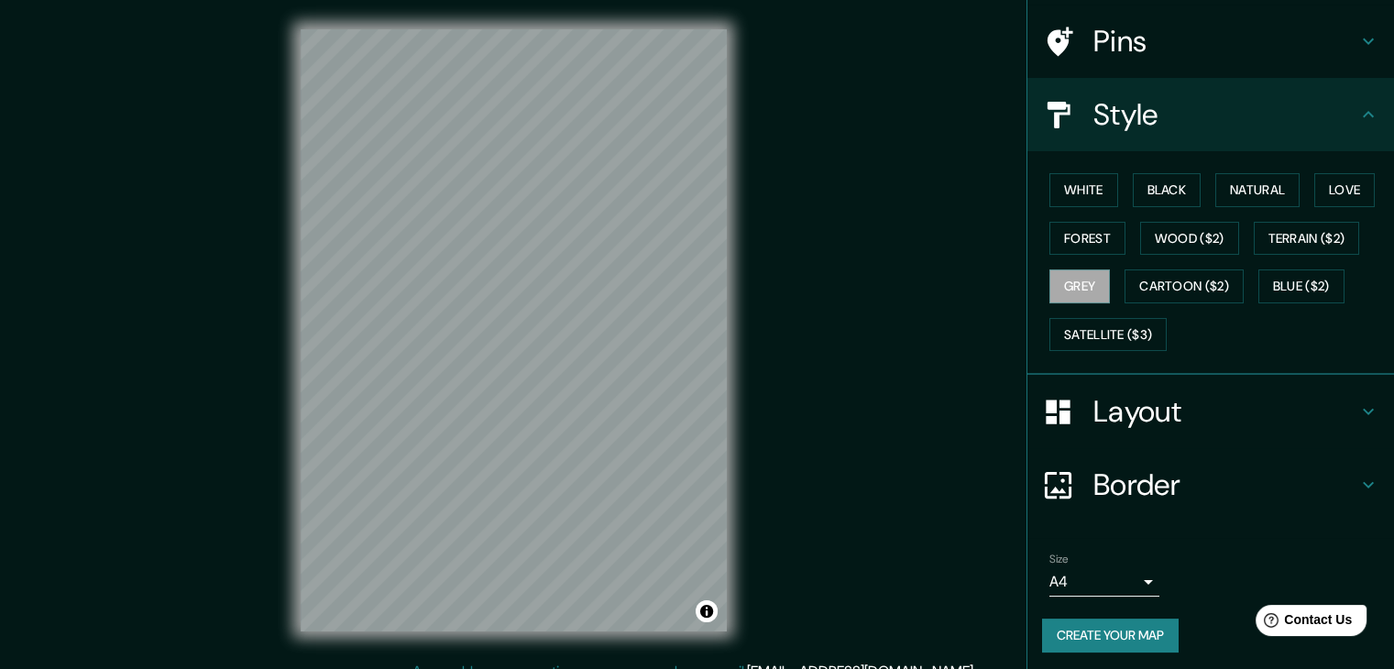
scroll to position [132, 0]
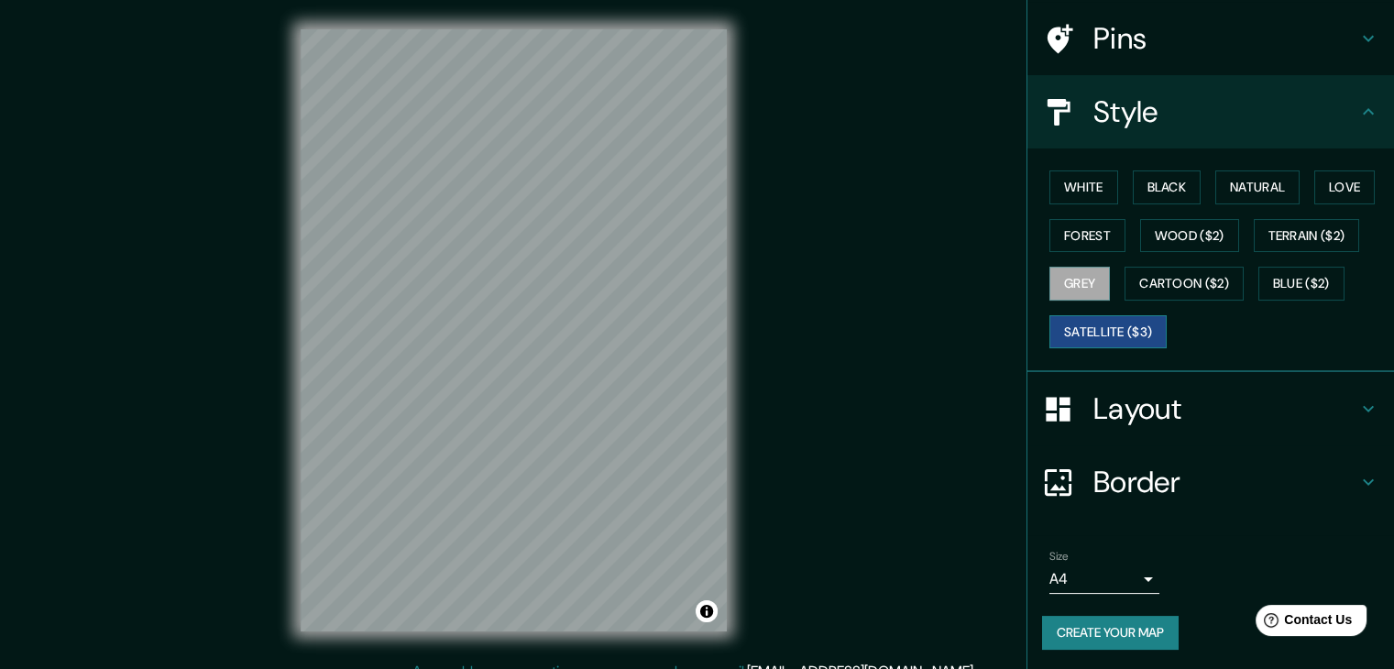
click at [1094, 324] on button "Satellite ($3)" at bounding box center [1107, 332] width 117 height 34
click at [1080, 189] on button "White" at bounding box center [1083, 187] width 69 height 34
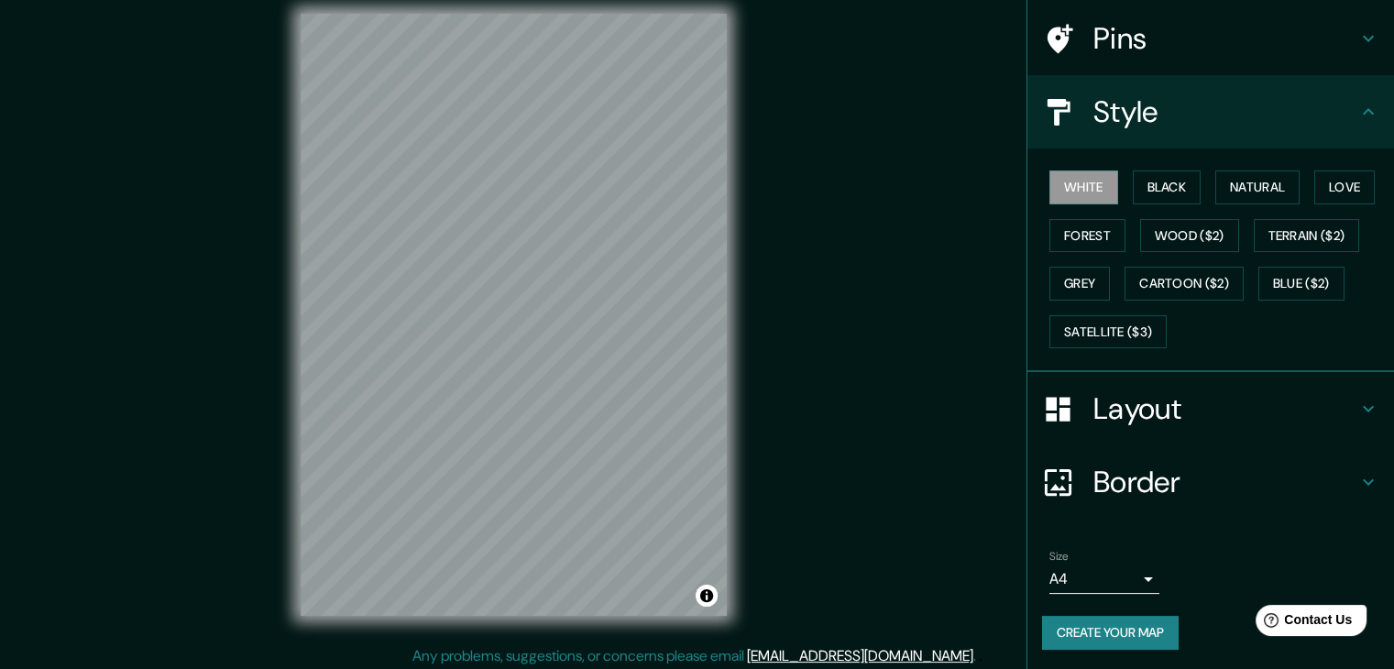
scroll to position [21, 0]
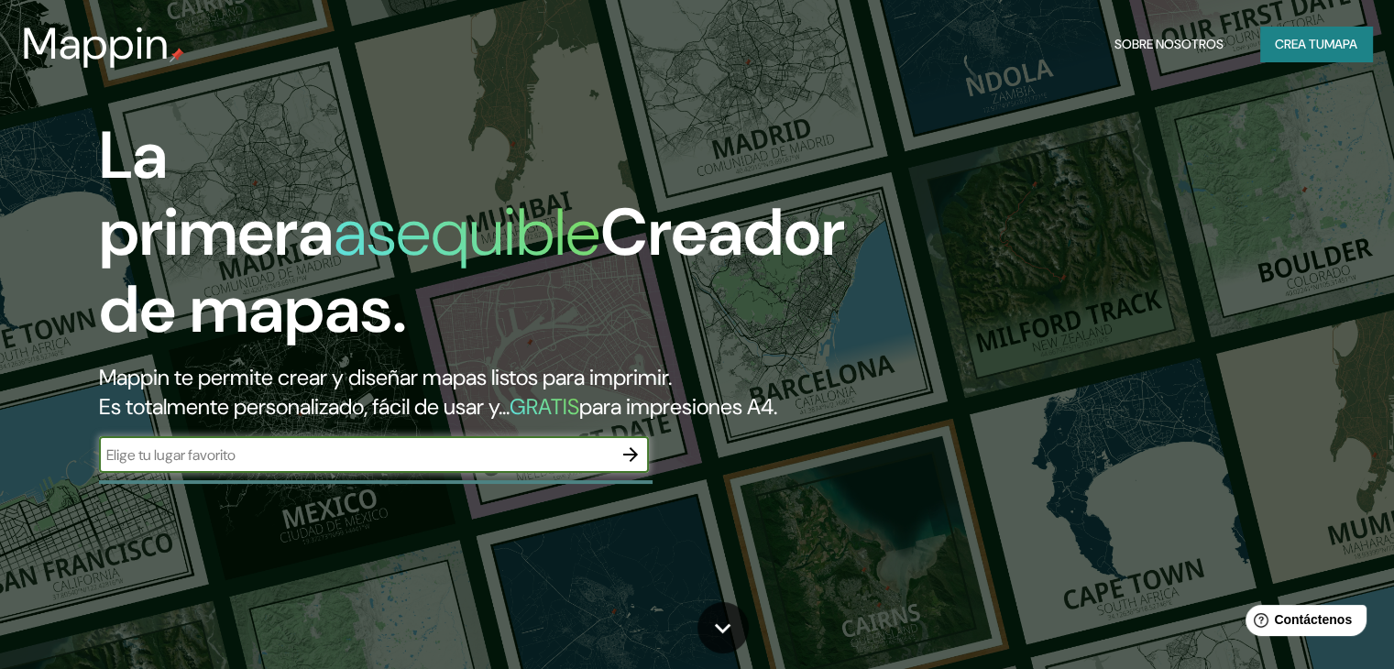
click at [396, 472] on div "​" at bounding box center [374, 454] width 550 height 37
type input "cusco"
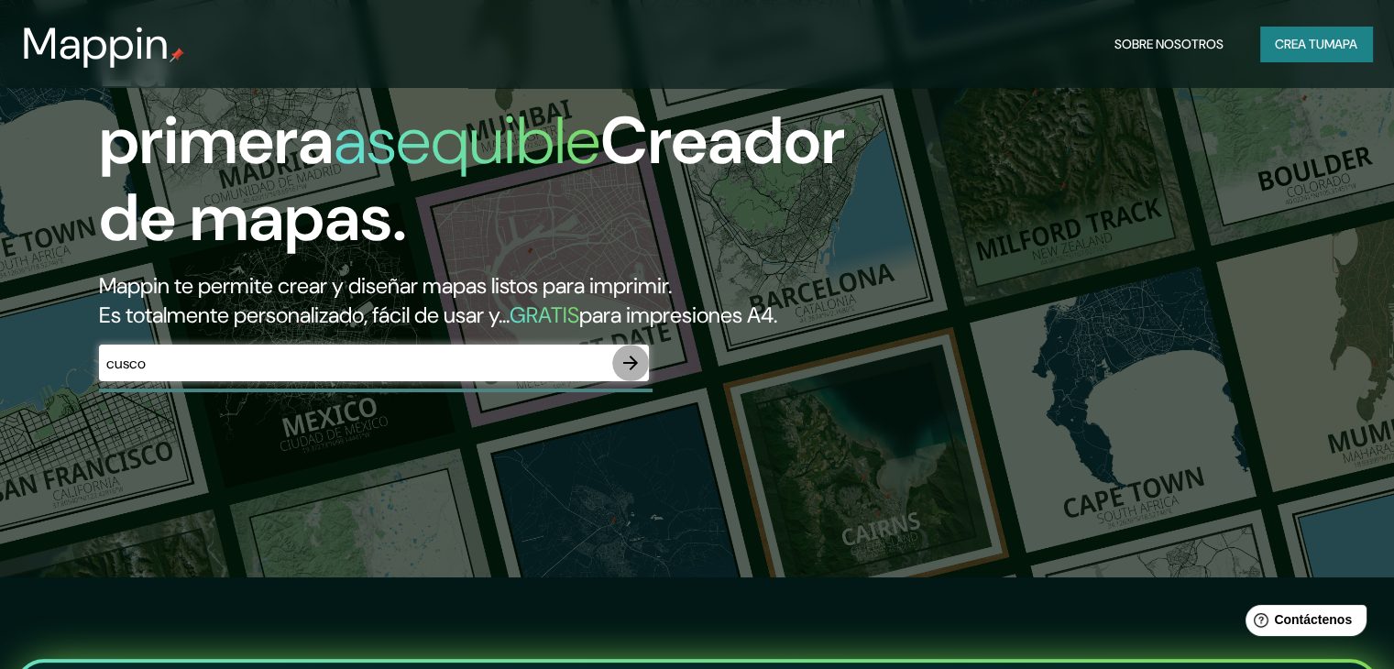
click at [638, 374] on icon "button" at bounding box center [631, 363] width 22 height 22
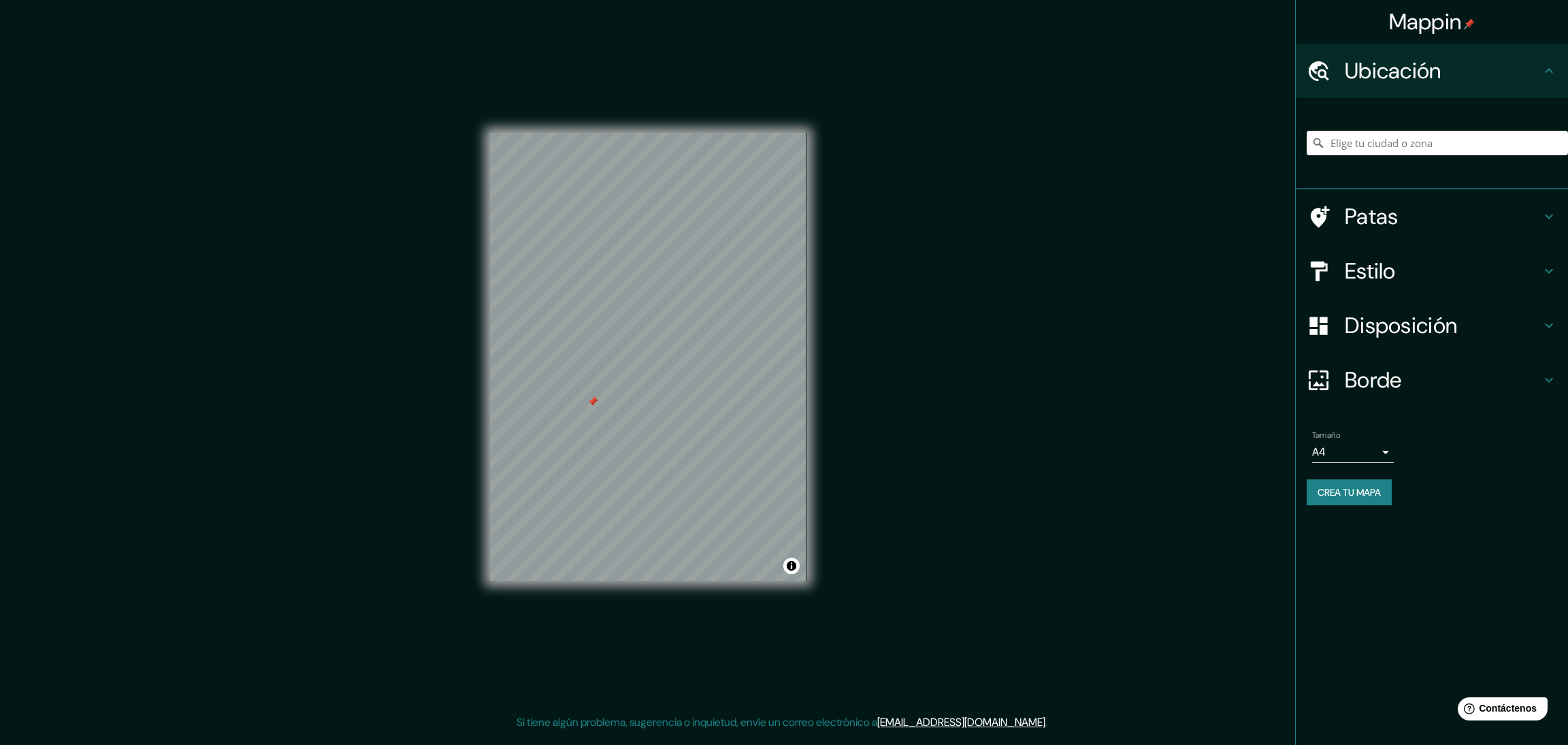
drag, startPoint x: 1013, startPoint y: 1, endPoint x: 918, endPoint y: 406, distance: 416.0
click at [918, 406] on div "Mappin Ubicación Patas Estilo Disposición Borde Elige un borde. Consejo : puede…" at bounding box center [784, 368] width 1568 height 736
click at [466, 470] on div "Mappin Ubicación Patas Estilo Disposición Borde Elige un borde. Consejo : puede…" at bounding box center [784, 368] width 1568 height 736
click at [1034, 223] on font "Patas" at bounding box center [1371, 216] width 53 height 28
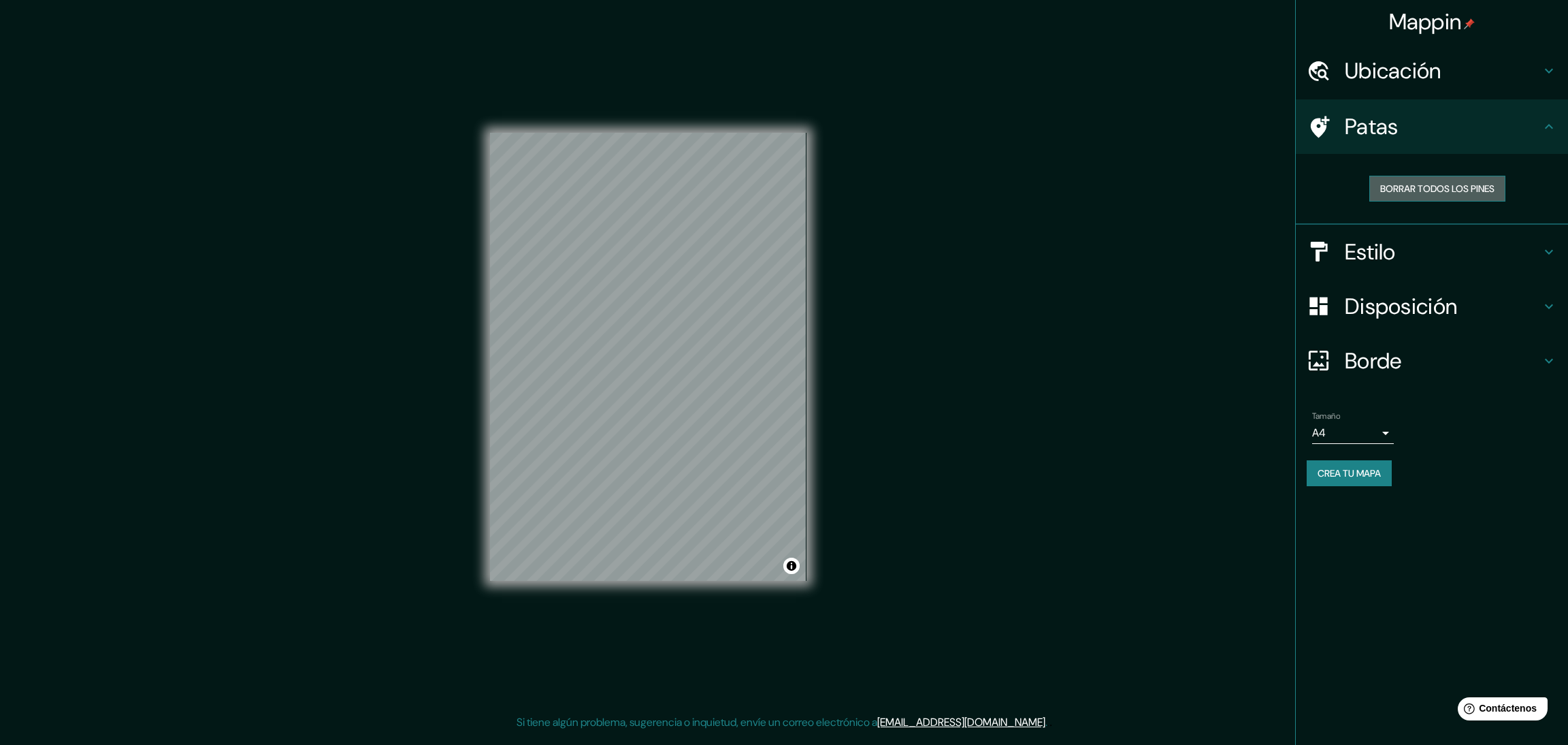
click at [1034, 183] on font "Borrar todos los pines" at bounding box center [1437, 189] width 114 height 12
click at [1034, 429] on body "Mappin Ubicación Patas Borrar todos los pines Estilo Disposición Borde Elige un…" at bounding box center [784, 372] width 1568 height 745
click at [1034, 496] on font "A1 ($2.50)" at bounding box center [1345, 510] width 45 height 14
type input "a3"
click at [1034, 61] on font "Ubicación" at bounding box center [1393, 71] width 97 height 28
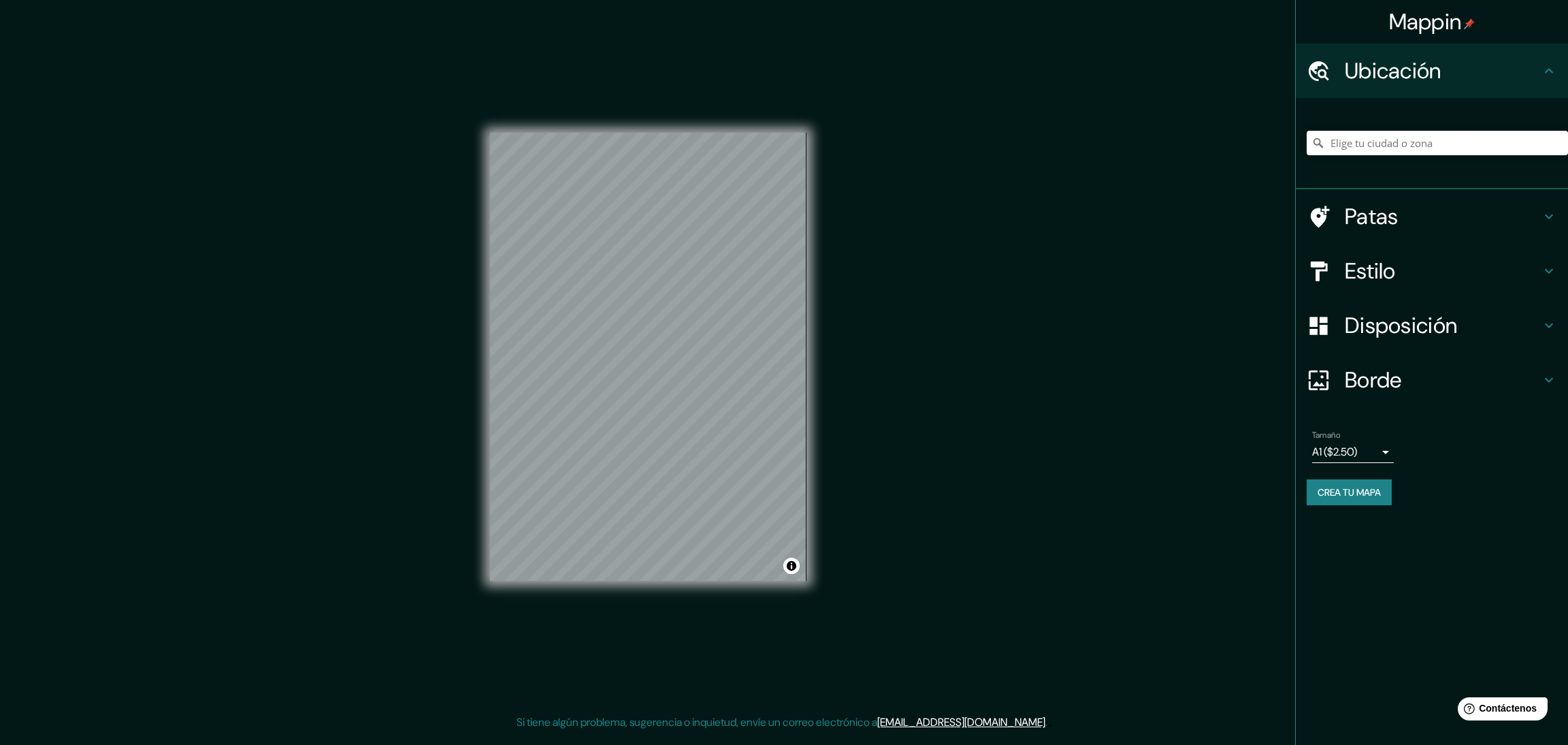
click at [1034, 141] on input "Elige tu ciudad o zona" at bounding box center [1437, 143] width 261 height 25
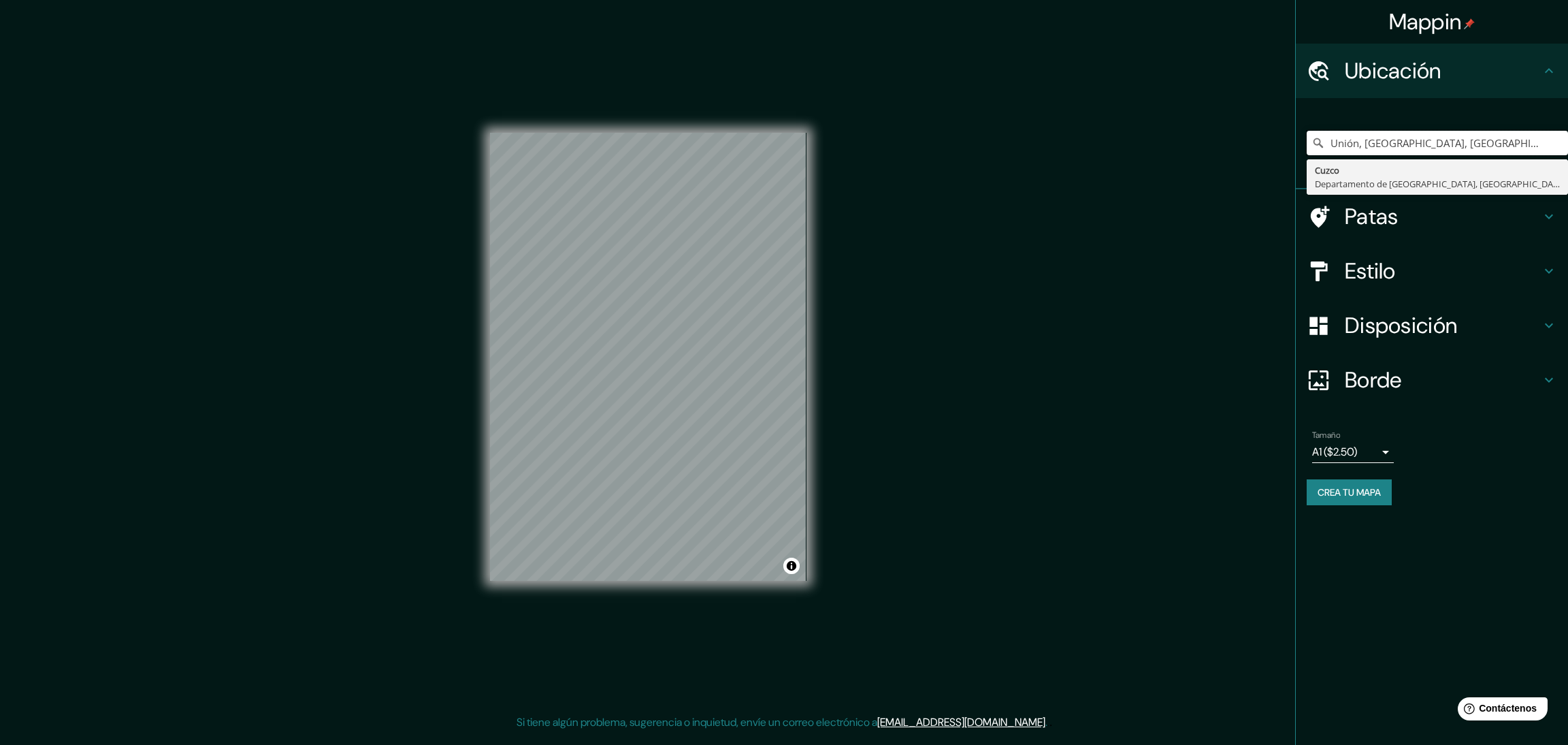
type input "Unión, Cusco, Departamento de Cusco, Perú"
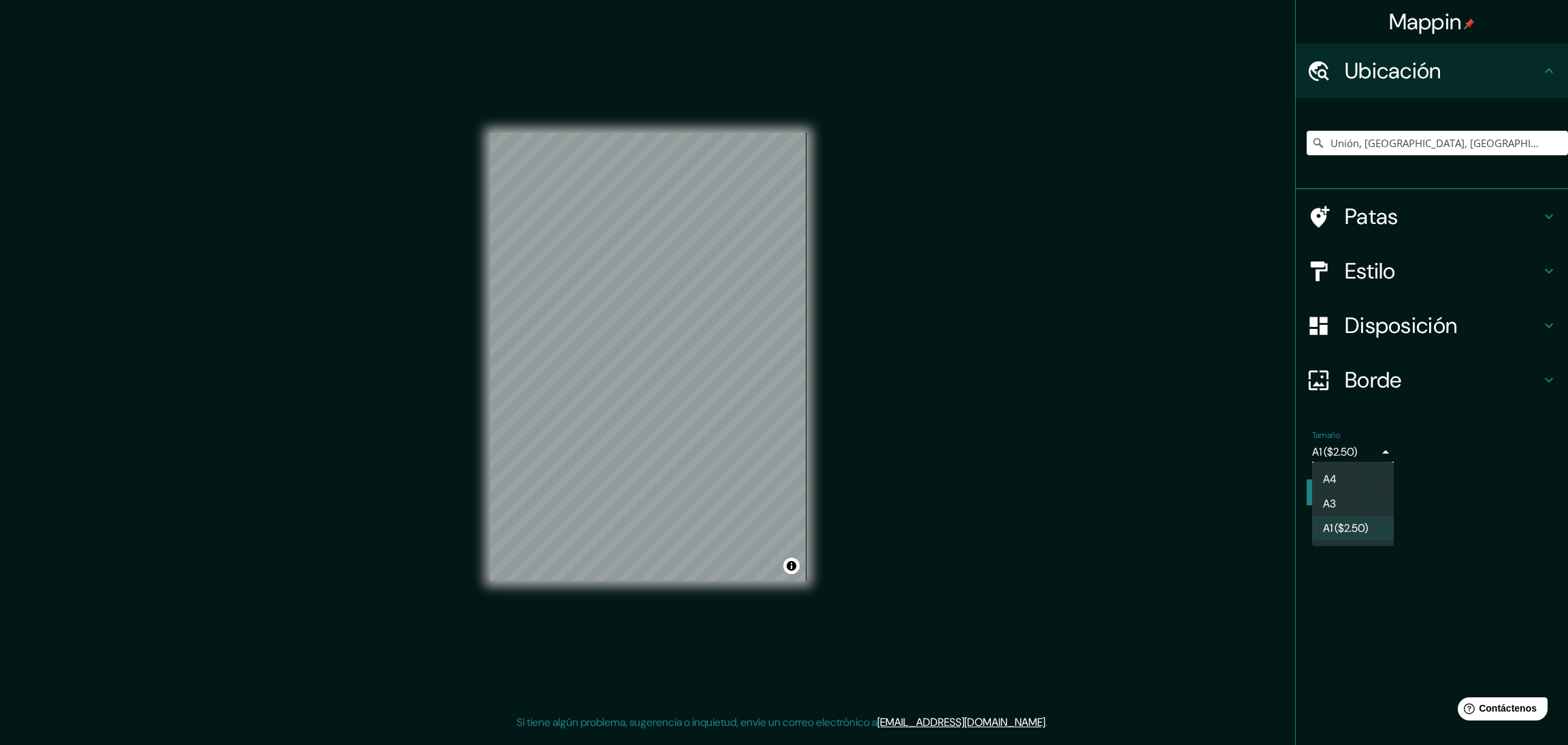
click at [1034, 449] on body "Mappin Ubicación Unión, Cusco, Departamento de Cusco, Perú Cuzco Departamento d…" at bounding box center [784, 372] width 1568 height 745
click at [1034, 496] on font "A1 ($2.50)" at bounding box center [1345, 530] width 45 height 14
click at [1034, 451] on body "Mappin Ubicación Unión, Cusco, Departamento de Cusco, Perú Cuzco Departamento d…" at bounding box center [784, 372] width 1568 height 745
click at [1034, 496] on li "A3" at bounding box center [1353, 505] width 82 height 25
type input "a4"
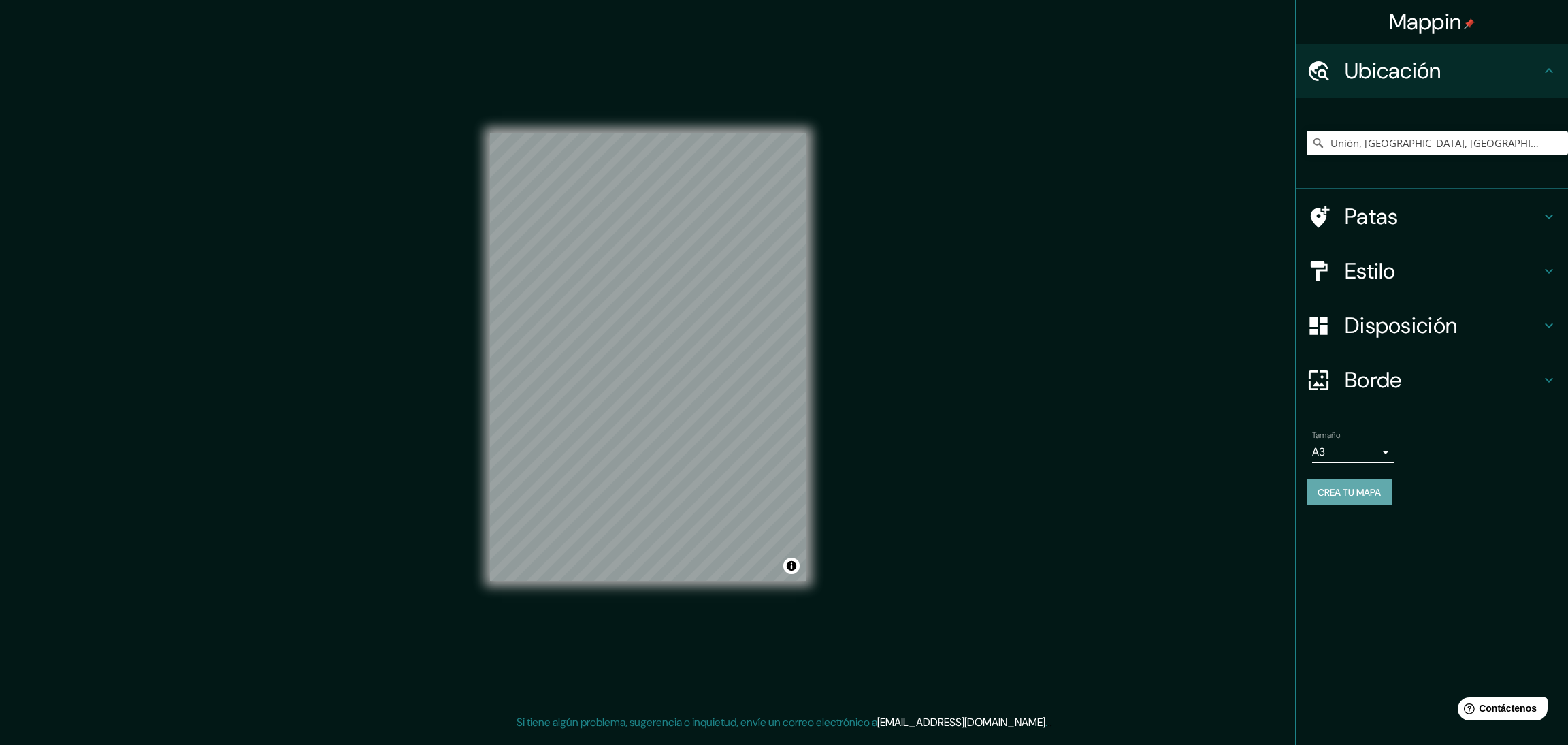
click at [1034, 492] on font "Crea tu mapa" at bounding box center [1348, 492] width 63 height 12
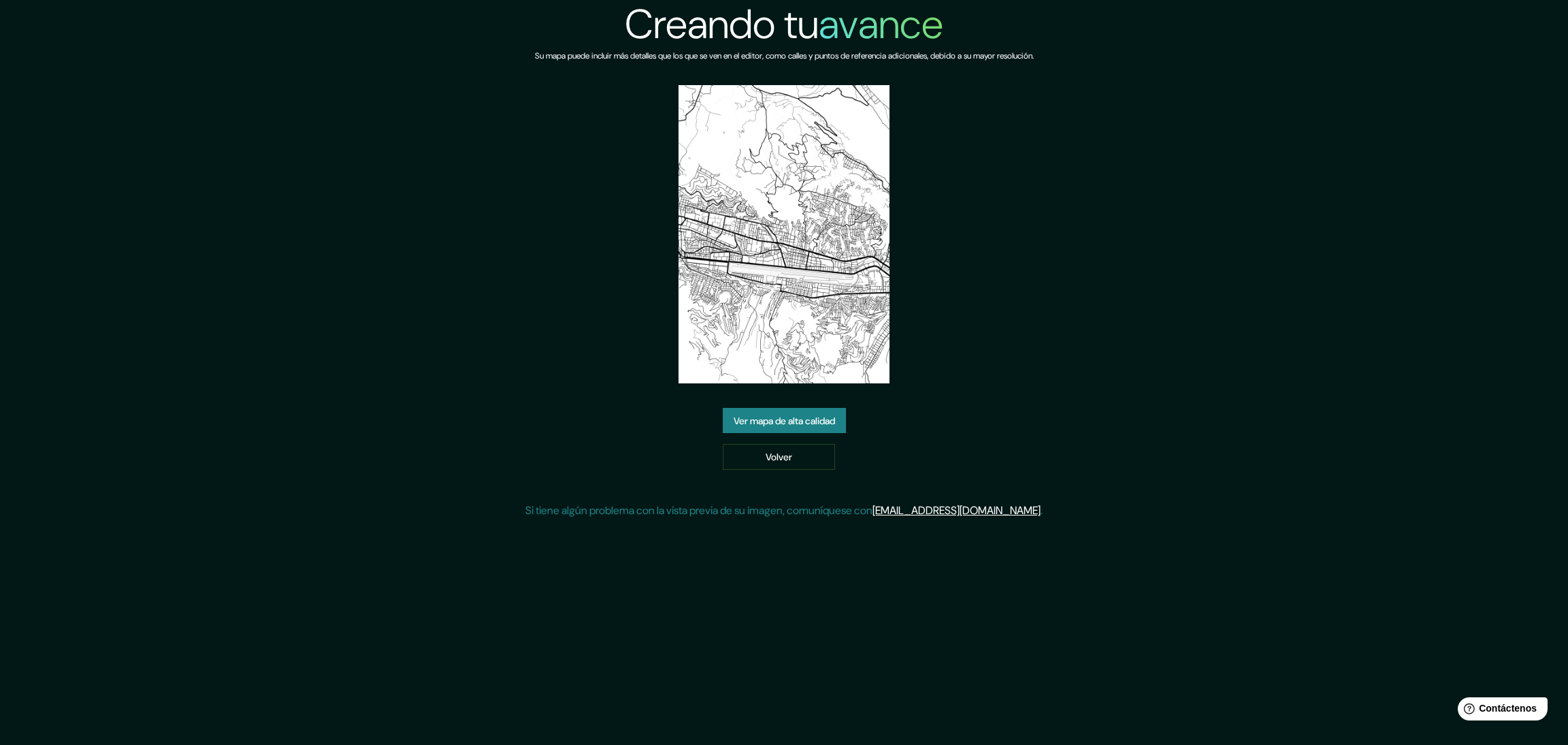
click at [818, 421] on font "Ver mapa de alta calidad" at bounding box center [784, 420] width 102 height 12
click at [774, 412] on font "Ver mapa de alta calidad" at bounding box center [784, 420] width 102 height 18
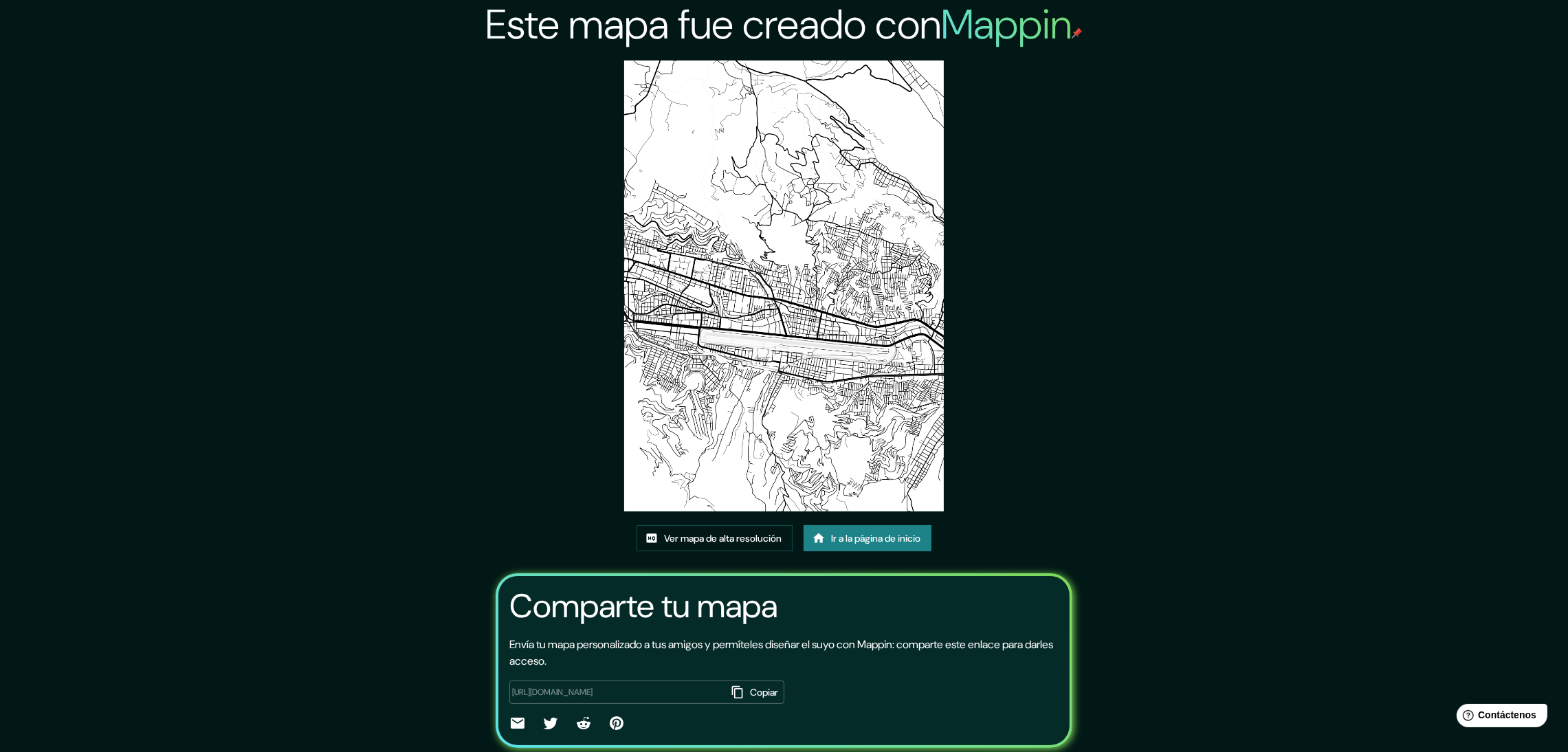
drag, startPoint x: 1426, startPoint y: 565, endPoint x: 1429, endPoint y: 322, distance: 243.0
click at [1454, 598] on div "Este mapa fue creado con Mappin Ver mapa de alta resolución Ir a la página de i…" at bounding box center [784, 398] width 1568 height 796
click at [855, 271] on img at bounding box center [783, 286] width 319 height 451
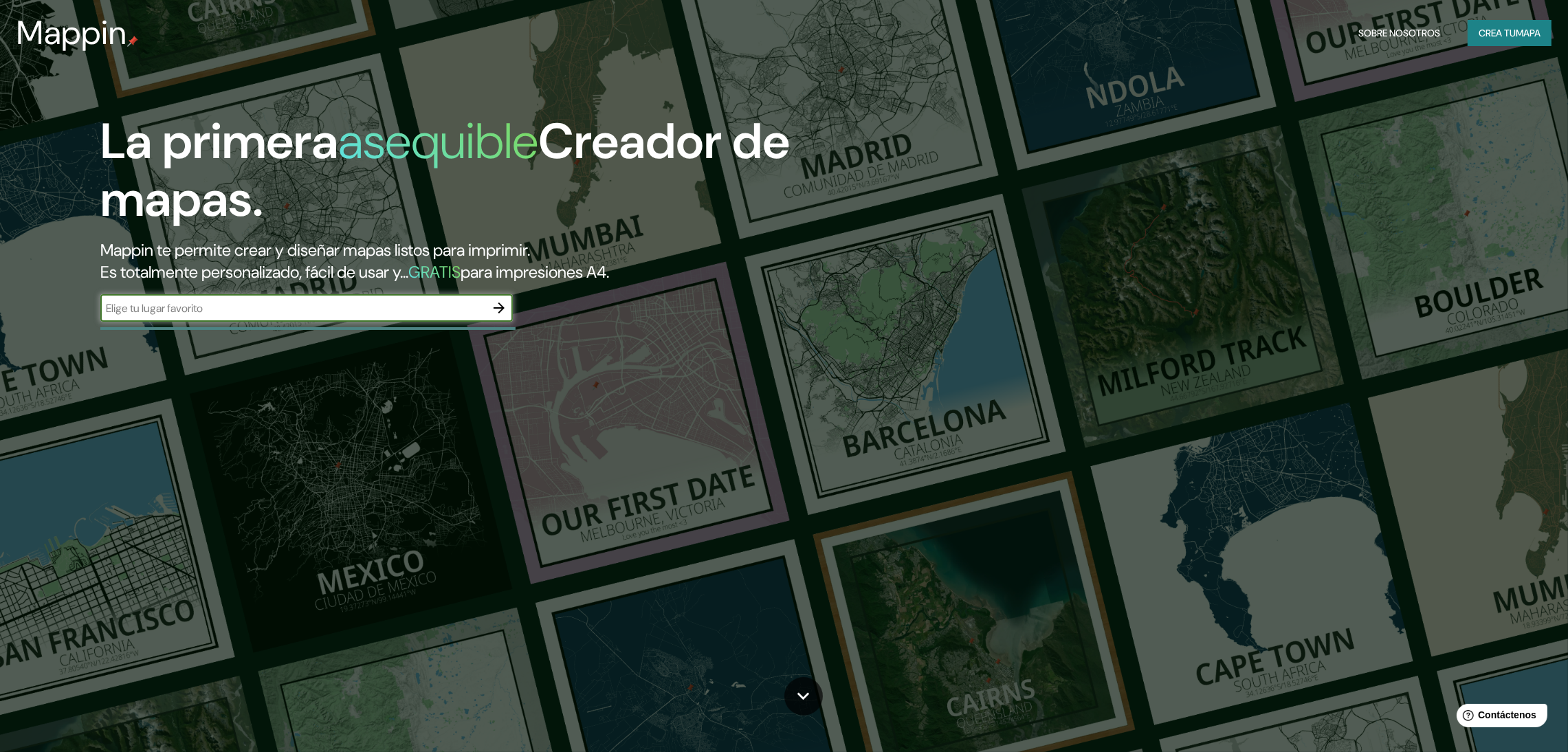
click at [275, 298] on div "​" at bounding box center [307, 307] width 413 height 28
click at [160, 306] on input "cusco unsac" at bounding box center [293, 308] width 385 height 16
type input "cusco unsaac"
click at [242, 310] on input "cusco unsaac" at bounding box center [293, 308] width 385 height 16
click at [494, 301] on icon "button" at bounding box center [499, 308] width 17 height 16
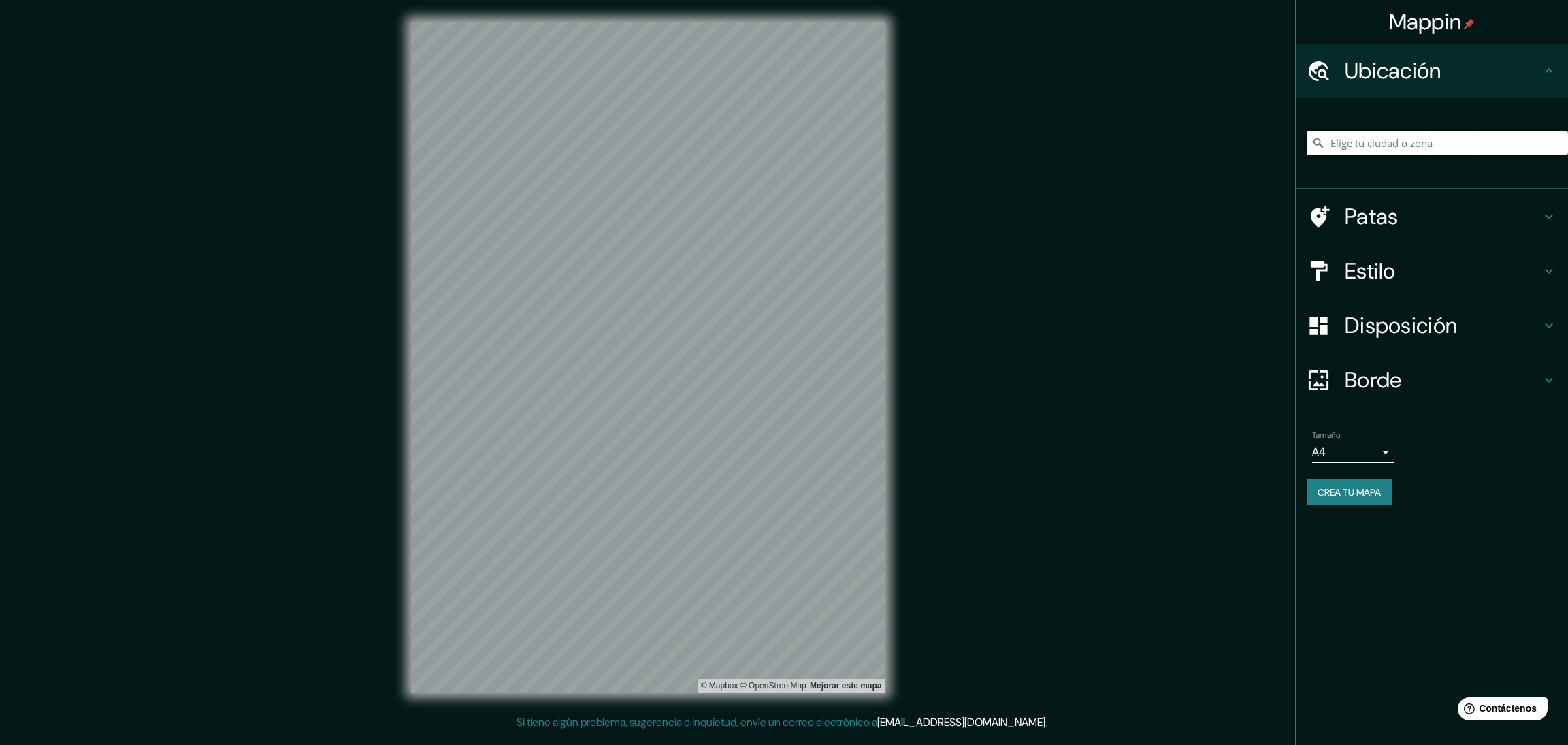
click at [1363, 143] on input "Elige tu ciudad o zona" at bounding box center [1437, 143] width 261 height 25
click at [301, 429] on div "Mappin Ubicación Cuzac, Lot, Francia Cuzco Departamento de Cusco, Perú Difusión…" at bounding box center [784, 368] width 1568 height 736
click at [1366, 163] on div "Cuzac, Lot, Francia Cuzco Departamento de Cusco, Perú Difusión Cusconar-Cal Per…" at bounding box center [1437, 143] width 261 height 68
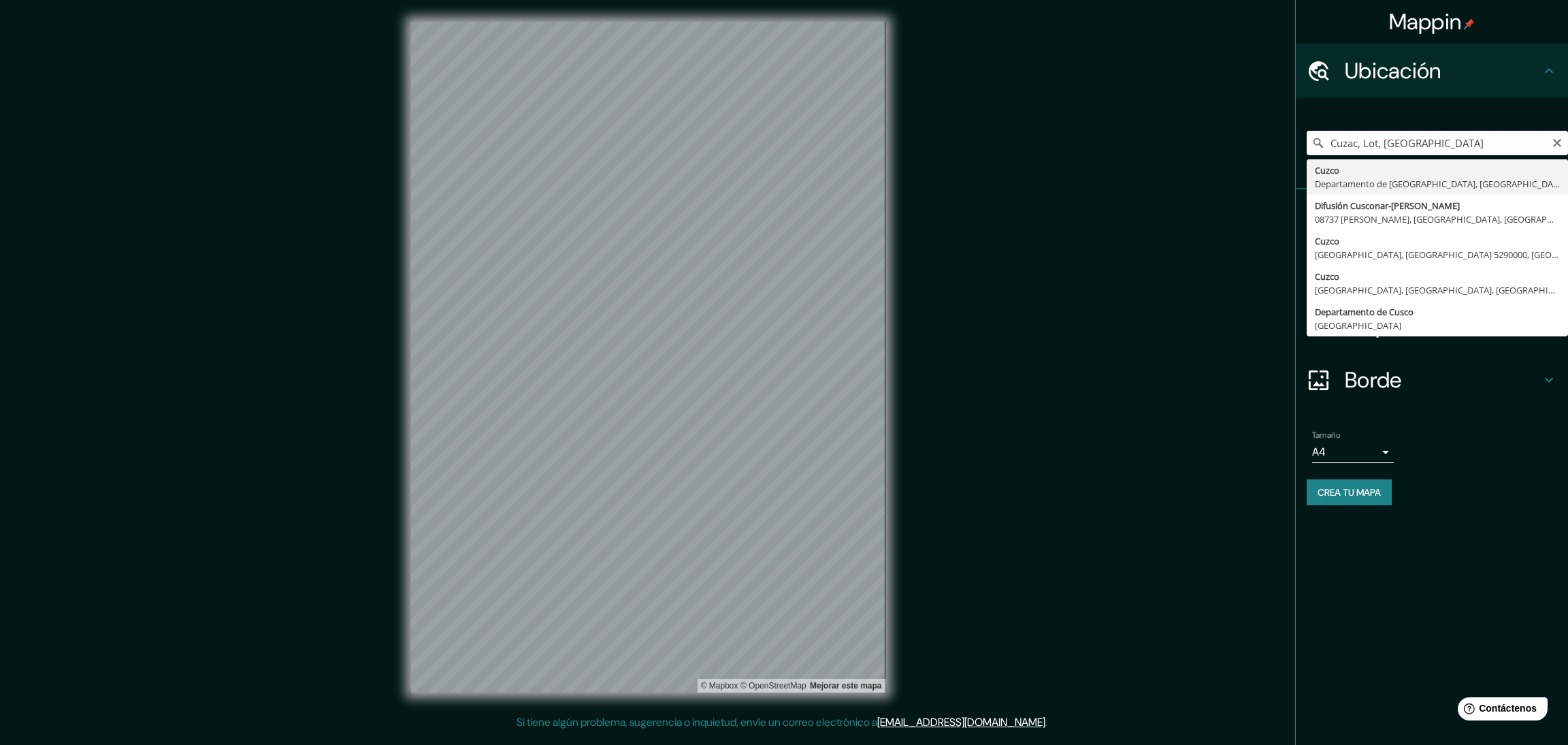
click at [1370, 143] on input "Cuzac, Lot, Francia" at bounding box center [1437, 143] width 261 height 25
type input "Cusco, [GEOGRAPHIC_DATA], [GEOGRAPHIC_DATA]"
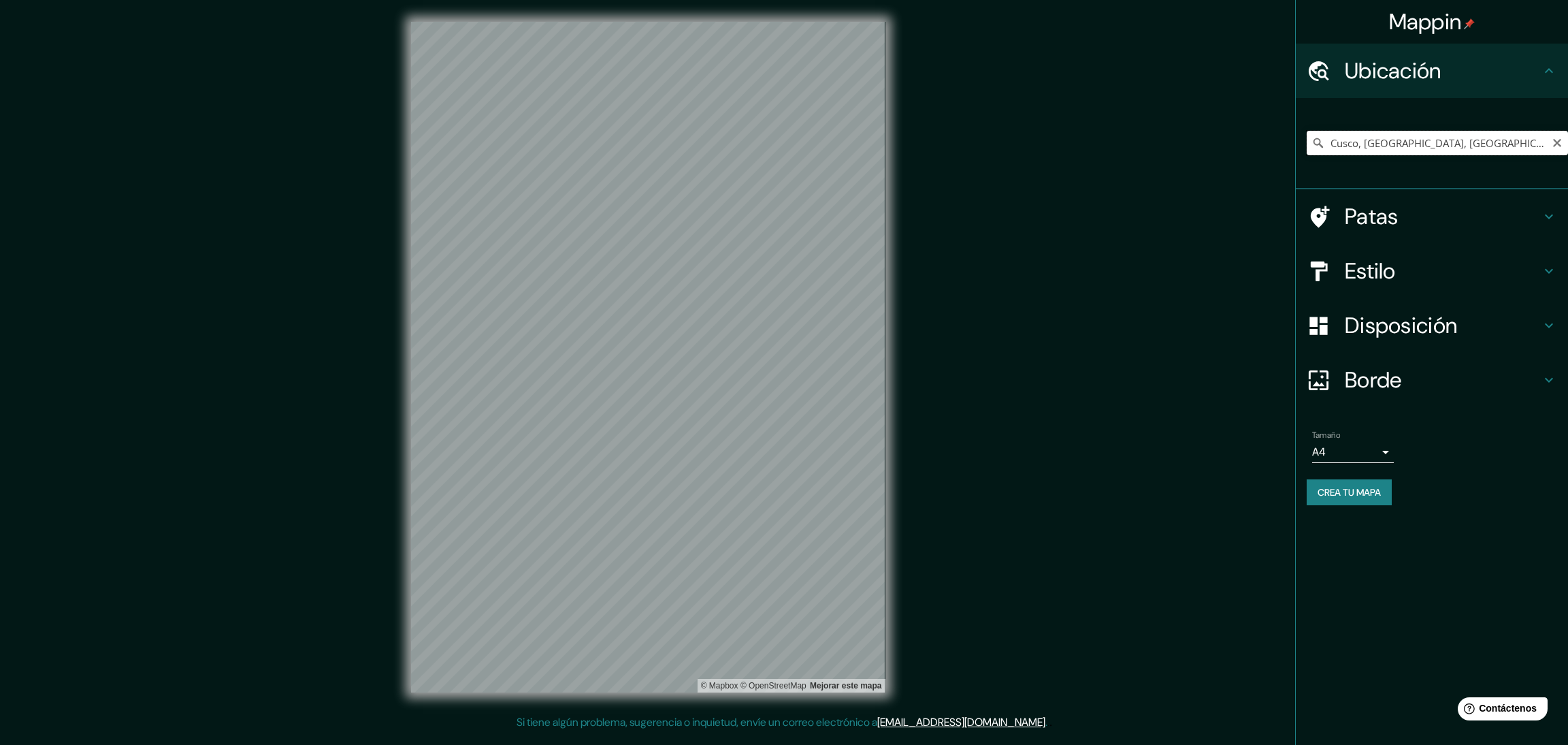
click at [1382, 143] on input "Cusco, [GEOGRAPHIC_DATA], [GEOGRAPHIC_DATA]" at bounding box center [1437, 143] width 261 height 25
click at [1432, 143] on input "Cusco, [GEOGRAPHIC_DATA], [GEOGRAPHIC_DATA]" at bounding box center [1437, 143] width 261 height 25
click at [1469, 131] on input "Cusco, [GEOGRAPHIC_DATA], [GEOGRAPHIC_DATA]" at bounding box center [1437, 143] width 261 height 25
click at [1552, 143] on icon "Claro" at bounding box center [1556, 143] width 8 height 8
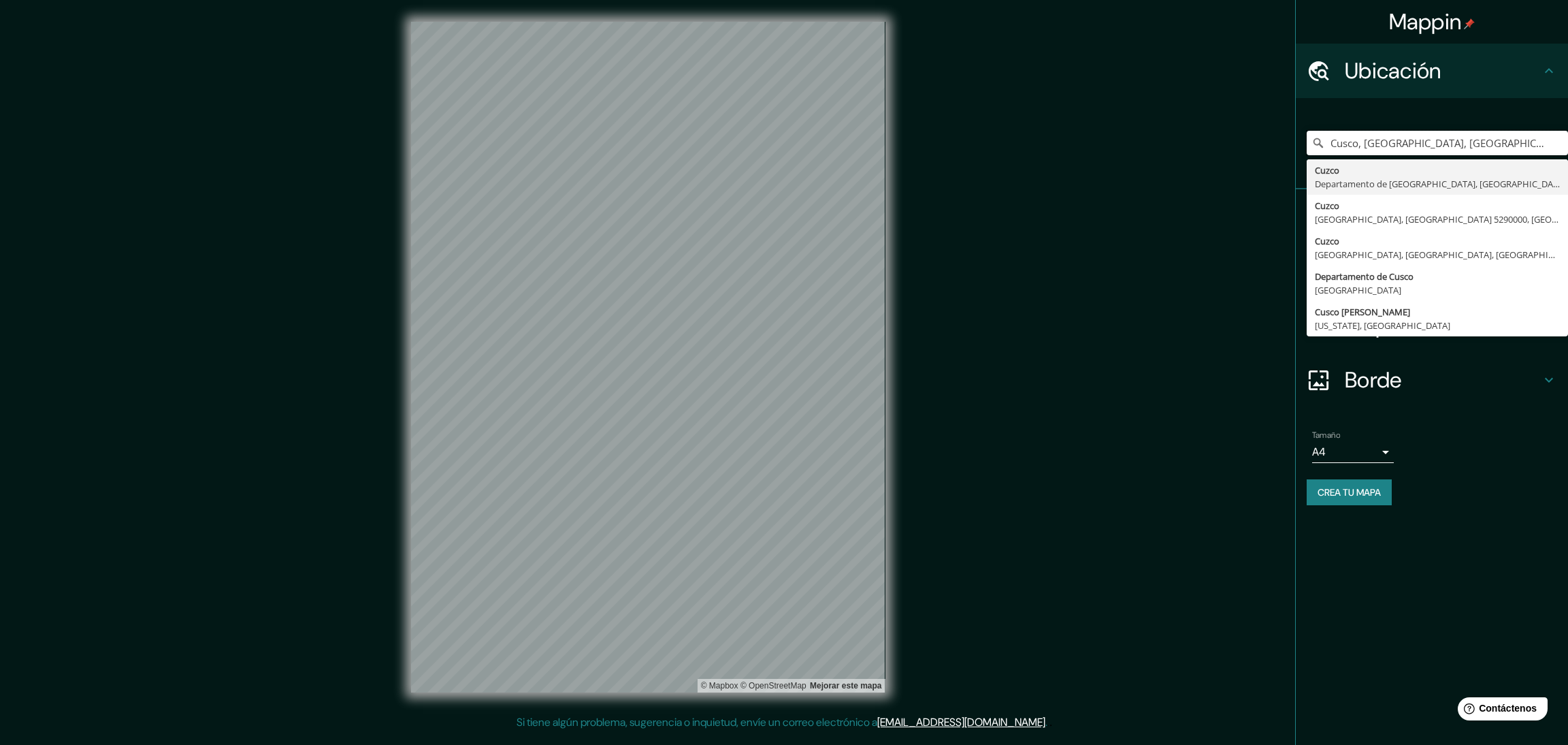
type input "Cusco, [GEOGRAPHIC_DATA], [GEOGRAPHIC_DATA]"
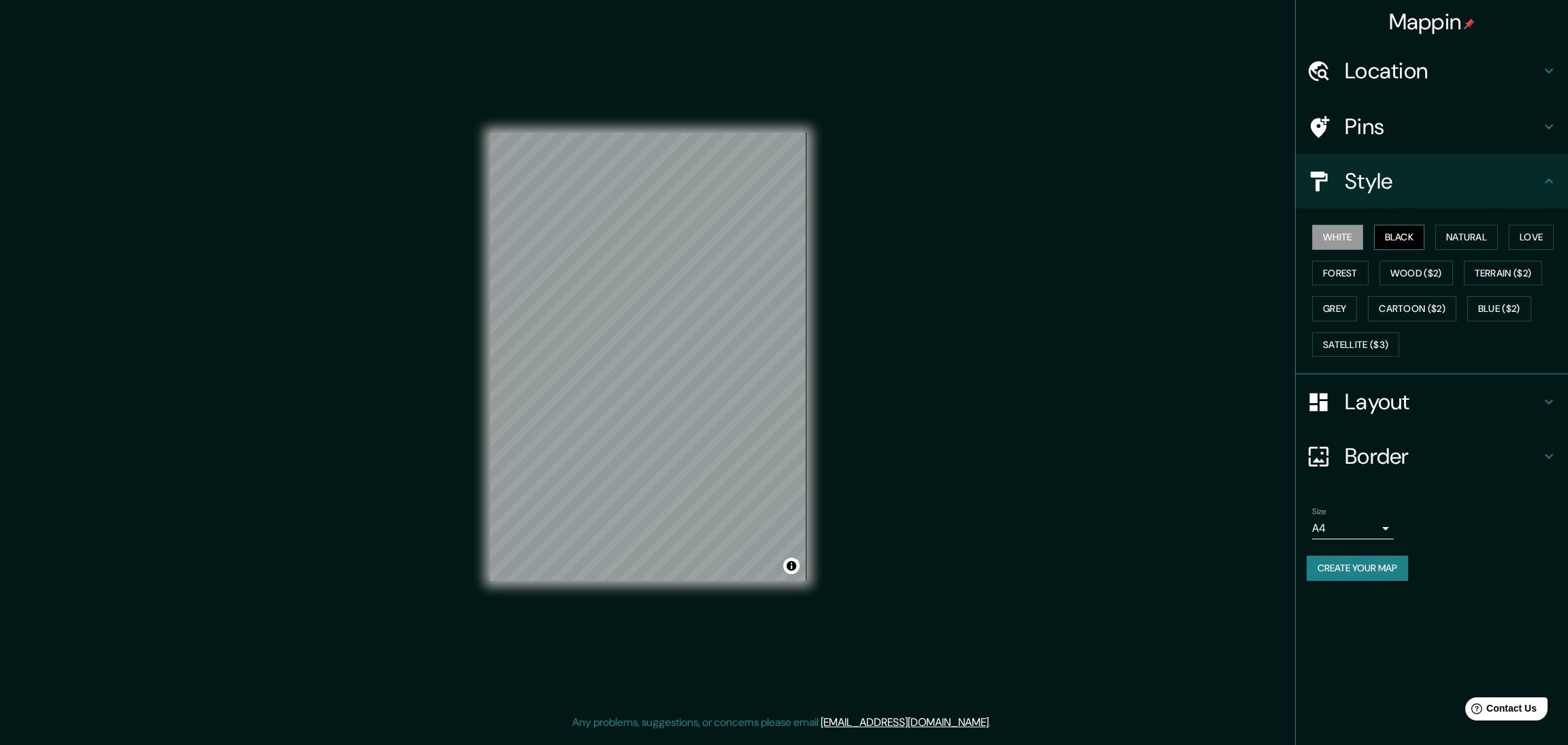
click at [1389, 232] on button "Black" at bounding box center [1399, 237] width 51 height 25
click at [463, 416] on div "Mappin Location [GEOGRAPHIC_DATA], [GEOGRAPHIC_DATA], [GEOGRAPHIC_DATA] Pins St…" at bounding box center [784, 368] width 1568 height 736
